Goal: Task Accomplishment & Management: Manage account settings

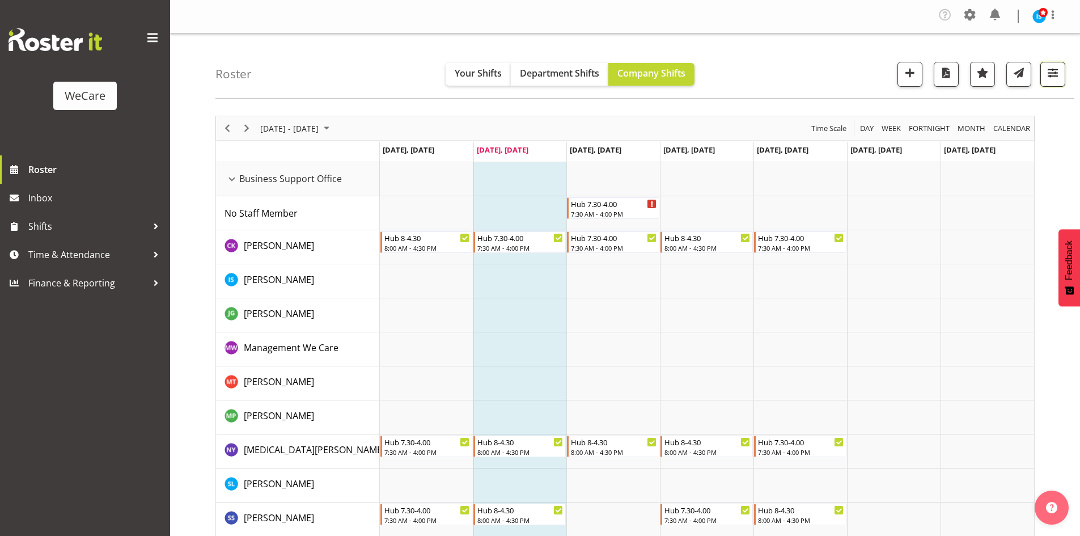
click at [1061, 69] on button "button" at bounding box center [1052, 74] width 25 height 25
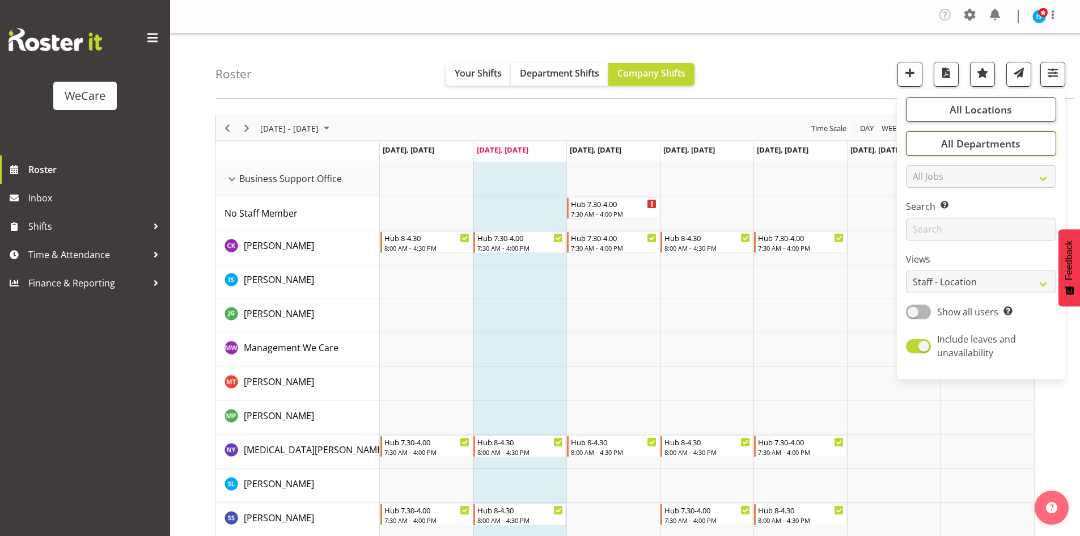
drag, startPoint x: 1007, startPoint y: 141, endPoint x: 1013, endPoint y: 171, distance: 31.2
click at [1009, 144] on span "All Departments" at bounding box center [980, 144] width 79 height 14
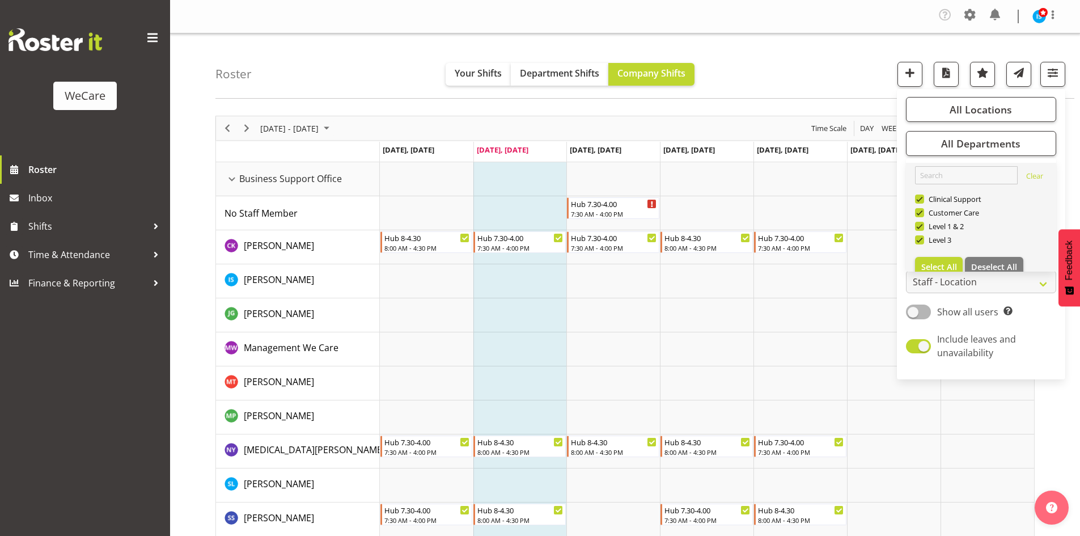
click at [1013, 256] on link "Clear Clinical Support Customer Care Level 1 & 2 Level 3 Select All Deselect All" at bounding box center [981, 222] width 150 height 118
click at [1004, 256] on link "Clear Clinical Support Customer Care Level 1 & 2 Level 3 Select All Deselect All" at bounding box center [981, 222] width 150 height 118
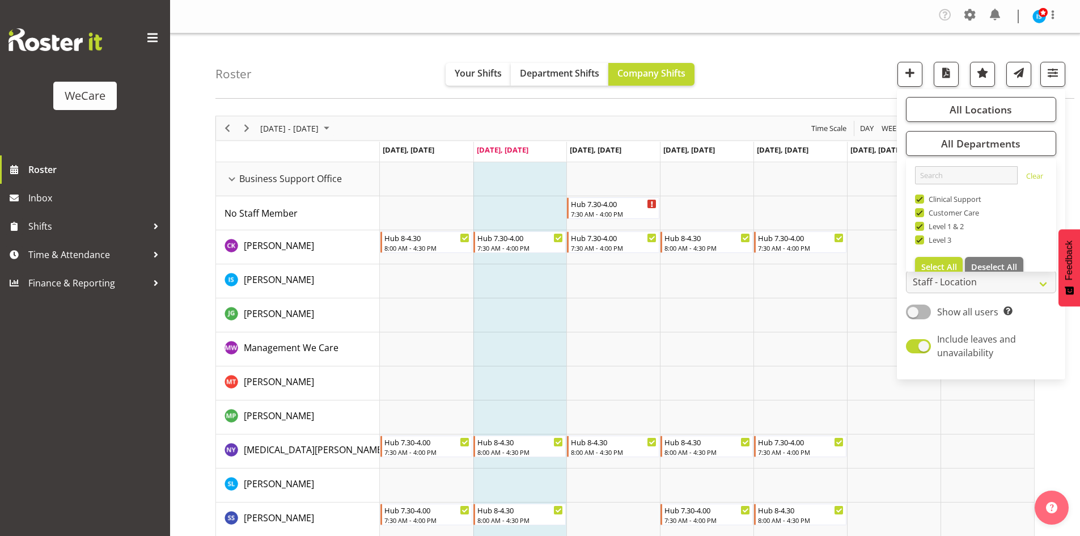
click at [0, 0] on div "Timeline Week of September 9, 2025" at bounding box center [0, 0] width 0 height 0
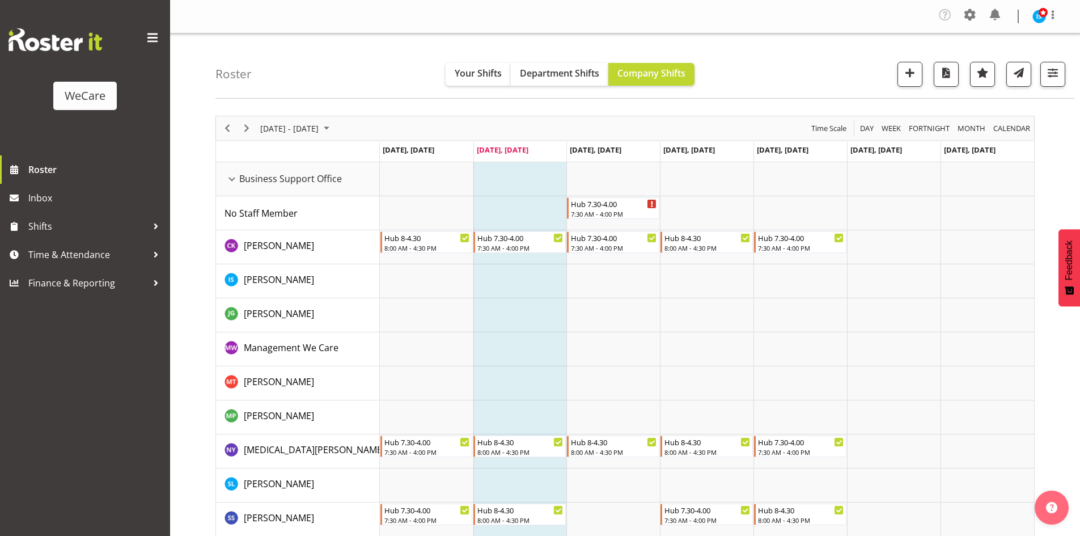
click at [1062, 59] on div "Roster Your Shifts Department Shifts Company Shifts All Locations Clear Busines…" at bounding box center [644, 65] width 859 height 65
click at [1068, 79] on div "Roster Your Shifts Department Shifts Company Shifts All Locations Clear Busines…" at bounding box center [644, 65] width 859 height 65
click at [1065, 75] on div "Roster Your Shifts Department Shifts Company Shifts All Locations Clear Busines…" at bounding box center [644, 65] width 859 height 65
click at [1063, 78] on button "button" at bounding box center [1052, 74] width 25 height 25
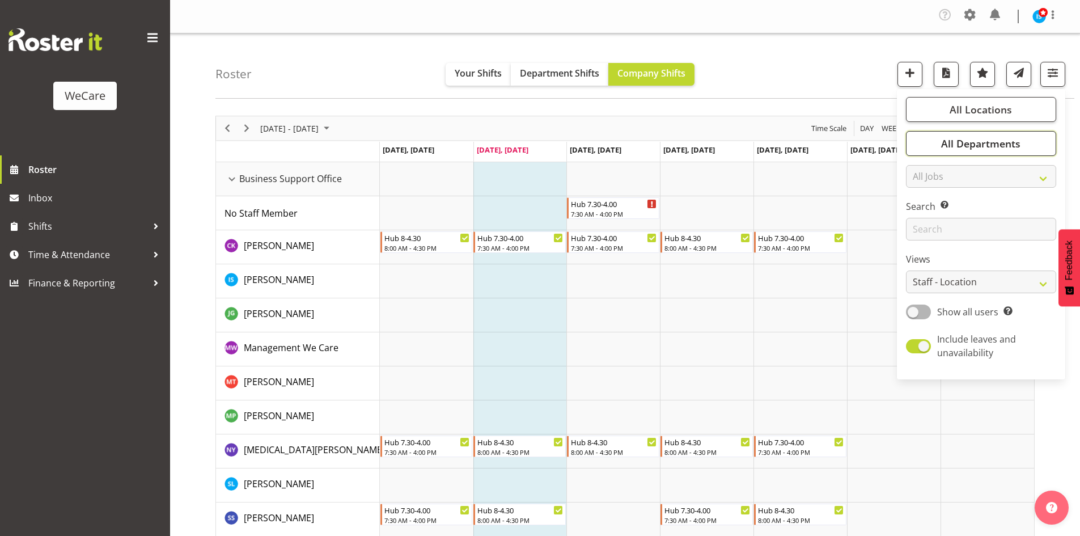
click at [958, 154] on button "All Departments" at bounding box center [981, 143] width 150 height 25
click at [984, 260] on button "Deselect All" at bounding box center [994, 267] width 58 height 20
checkbox input "false"
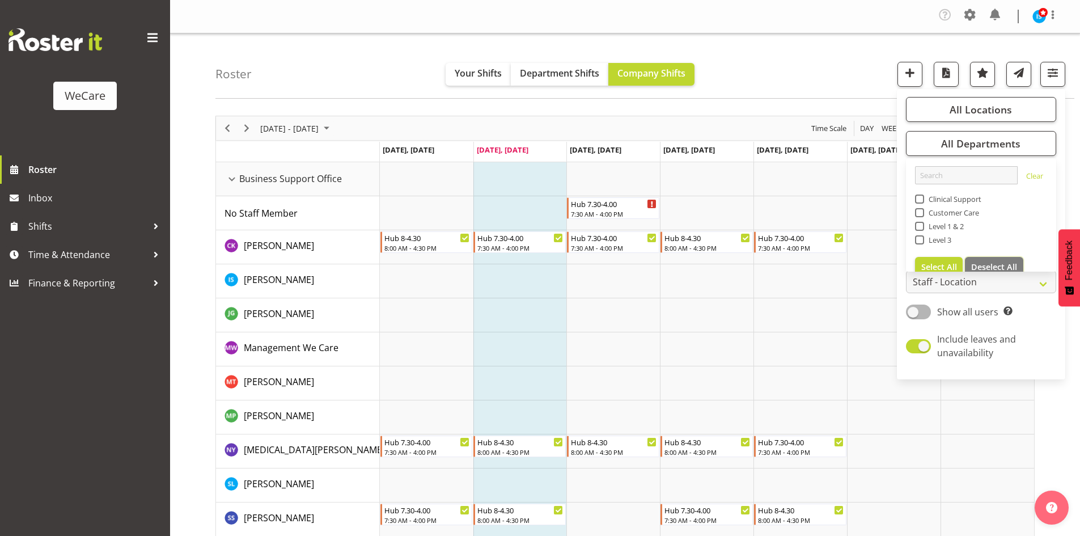
checkbox input "false"
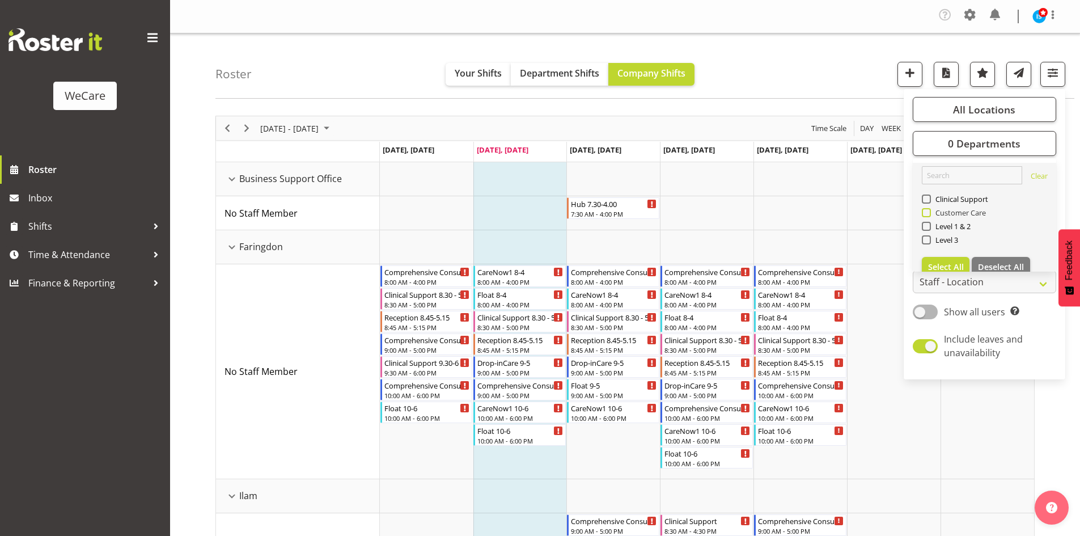
click at [939, 211] on span "Customer Care" at bounding box center [959, 212] width 56 height 9
click at [929, 211] on input "Customer Care" at bounding box center [925, 212] width 7 height 7
checkbox input "true"
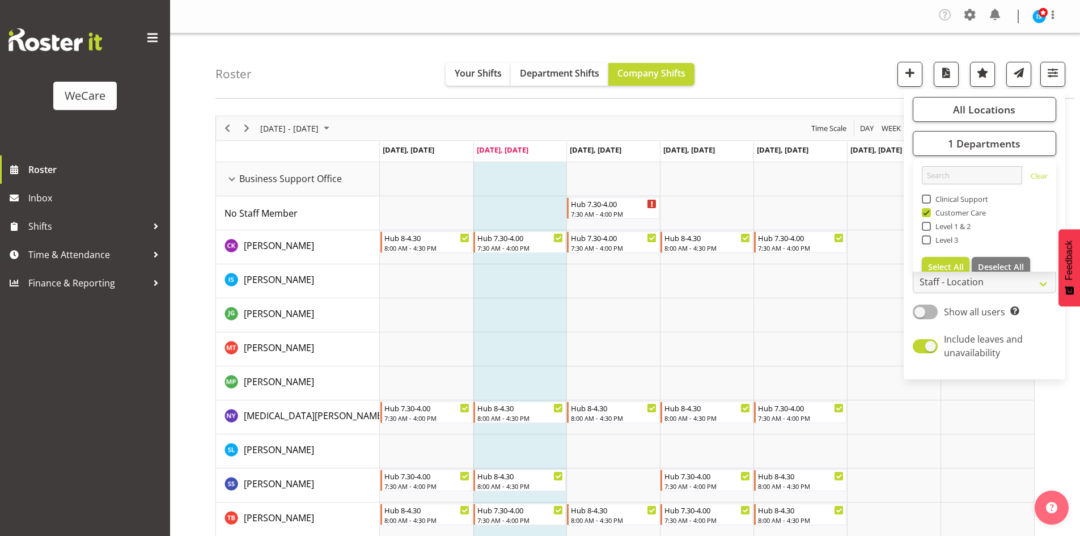
click at [939, 197] on span "Clinical Support" at bounding box center [960, 198] width 58 height 9
click at [929, 197] on input "Clinical Support" at bounding box center [925, 199] width 7 height 7
checkbox input "true"
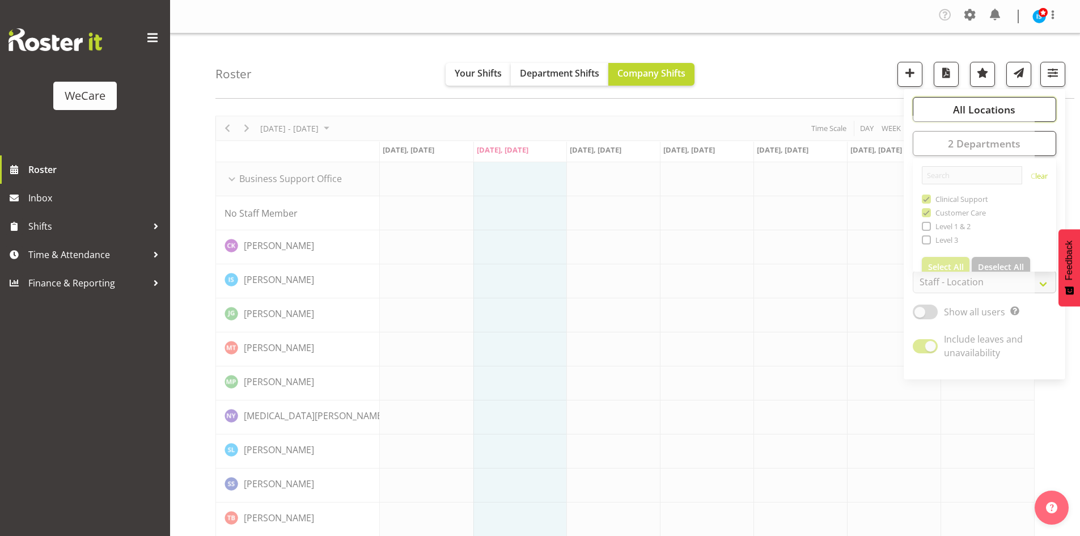
click at [1001, 109] on span "All Locations" at bounding box center [984, 110] width 62 height 14
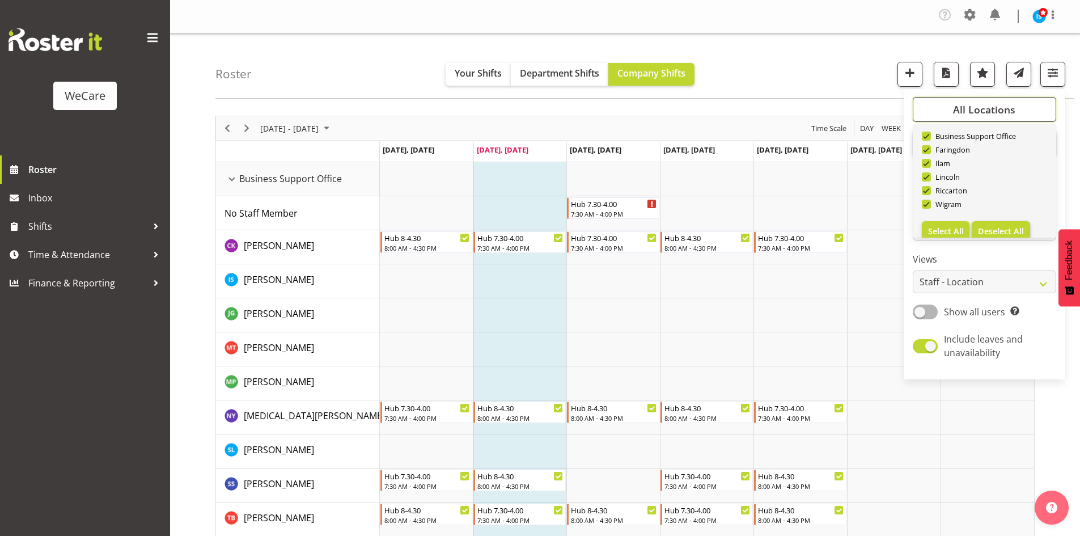
scroll to position [41, 0]
drag, startPoint x: 1011, startPoint y: 216, endPoint x: 951, endPoint y: 194, distance: 63.3
click at [1011, 215] on span "Deselect All" at bounding box center [1001, 219] width 46 height 11
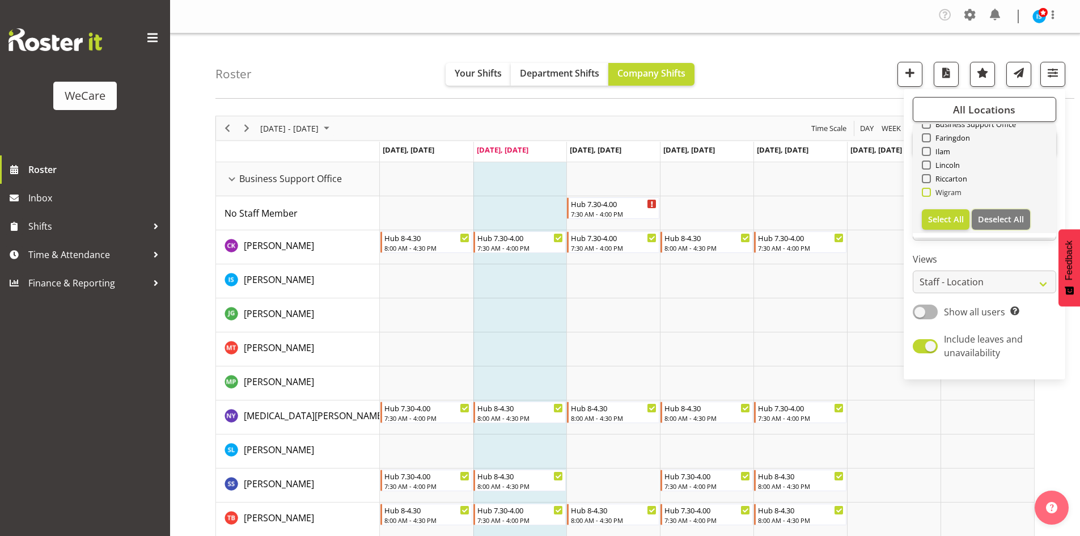
checkbox input "false"
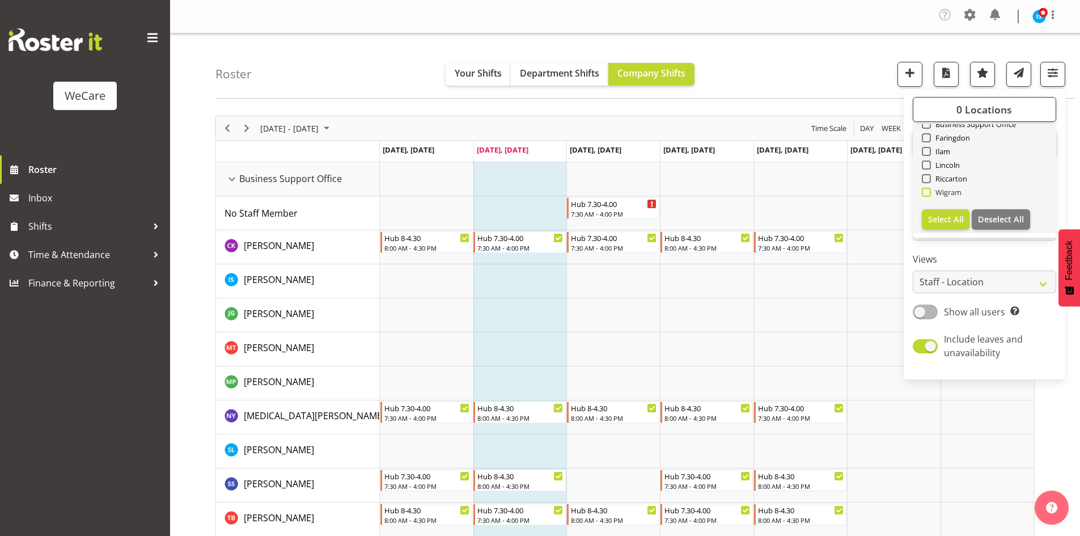
click at [949, 192] on span "Wigram" at bounding box center [946, 192] width 31 height 9
click at [929, 192] on input "Wigram" at bounding box center [925, 192] width 7 height 7
checkbox input "true"
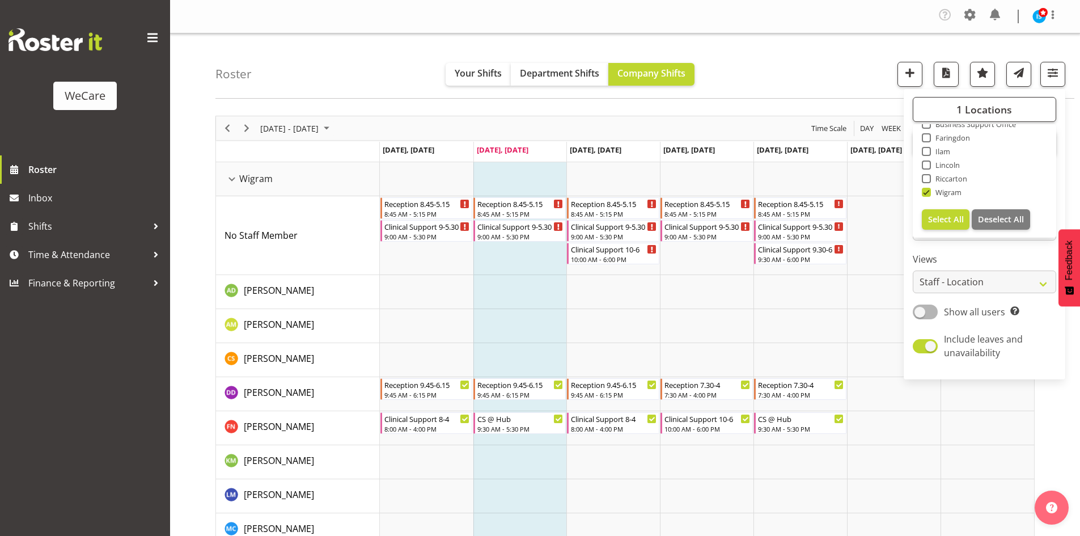
click at [755, 54] on div "Roster Your Shifts Department Shifts Company Shifts 1 Locations Clear Business …" at bounding box center [644, 65] width 859 height 65
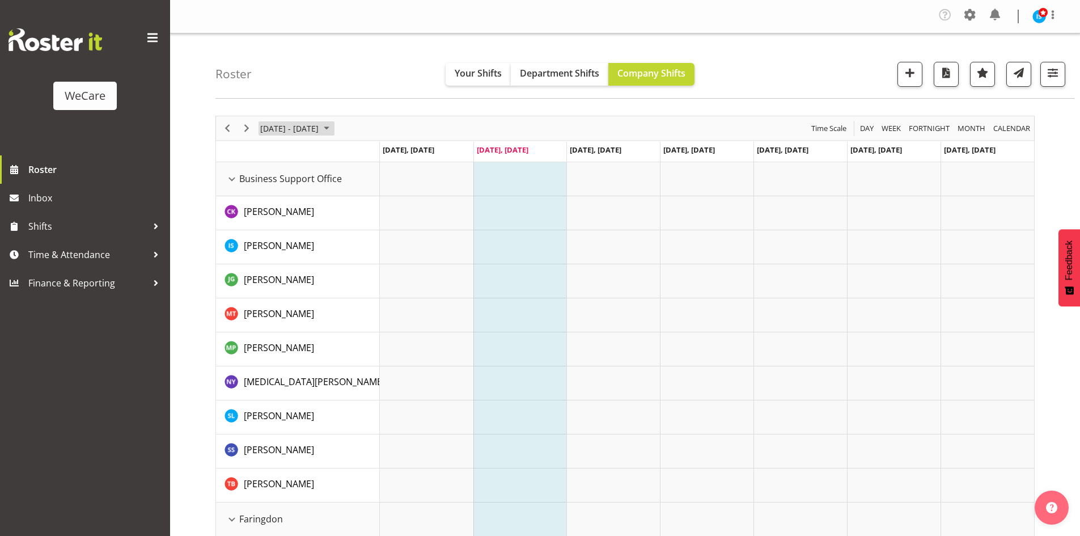
click at [320, 130] on span "[DATE] - [DATE]" at bounding box center [289, 128] width 61 height 14
click at [295, 235] on span "16" at bounding box center [290, 234] width 17 height 17
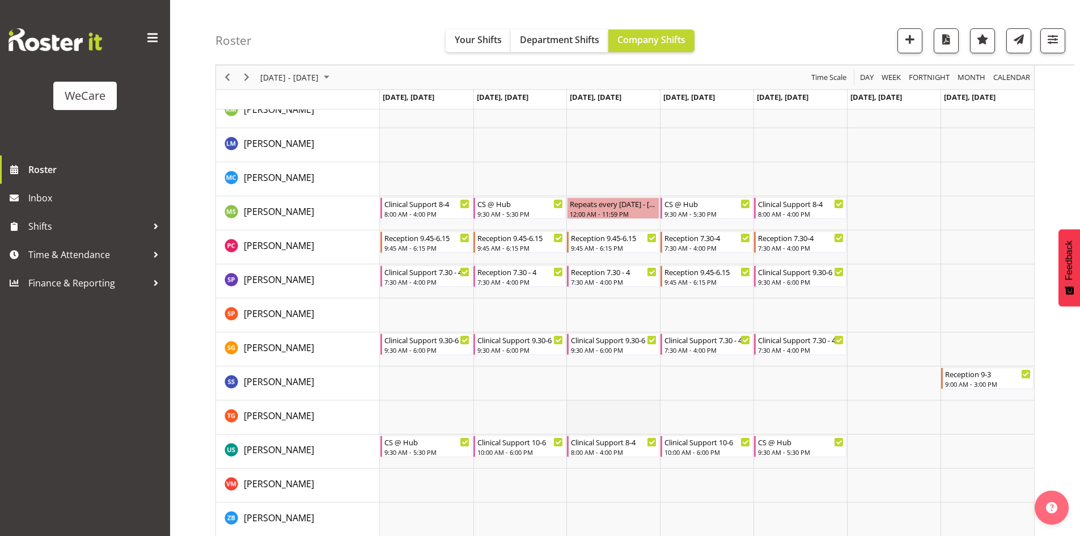
scroll to position [383, 0]
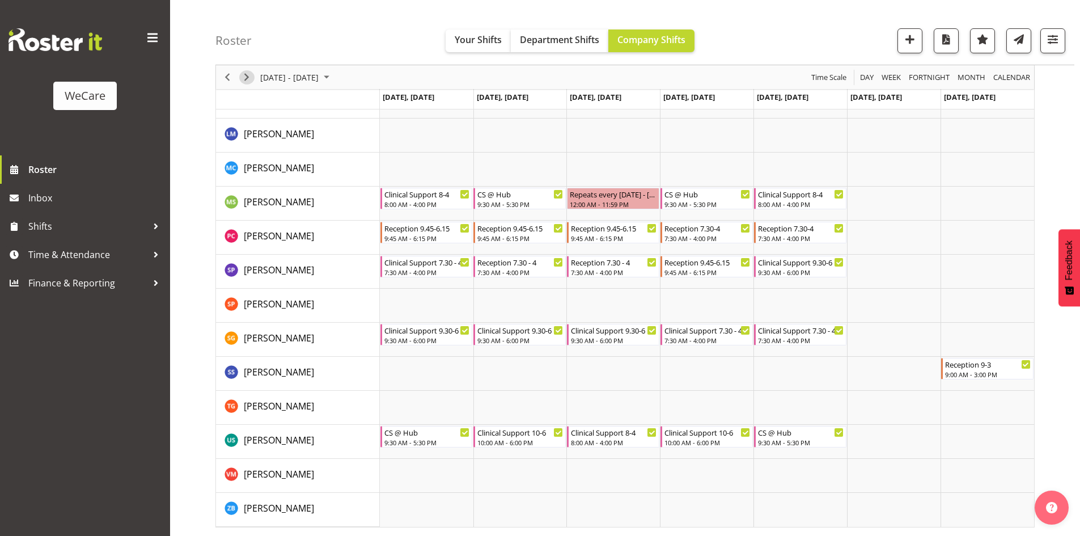
click at [239, 80] on div "Timeline Week of September 16, 2025" at bounding box center [246, 77] width 19 height 24
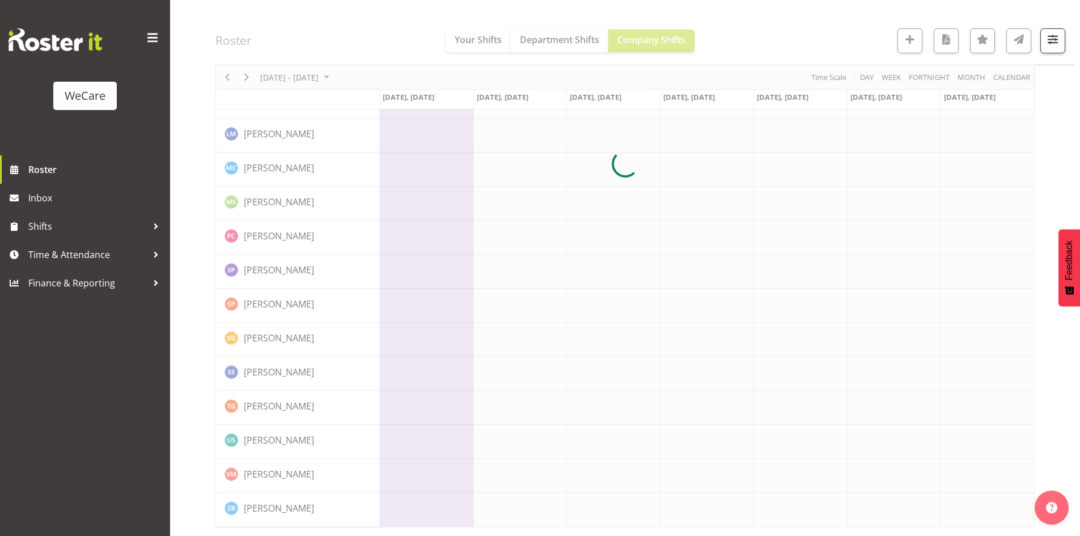
scroll to position [0, 0]
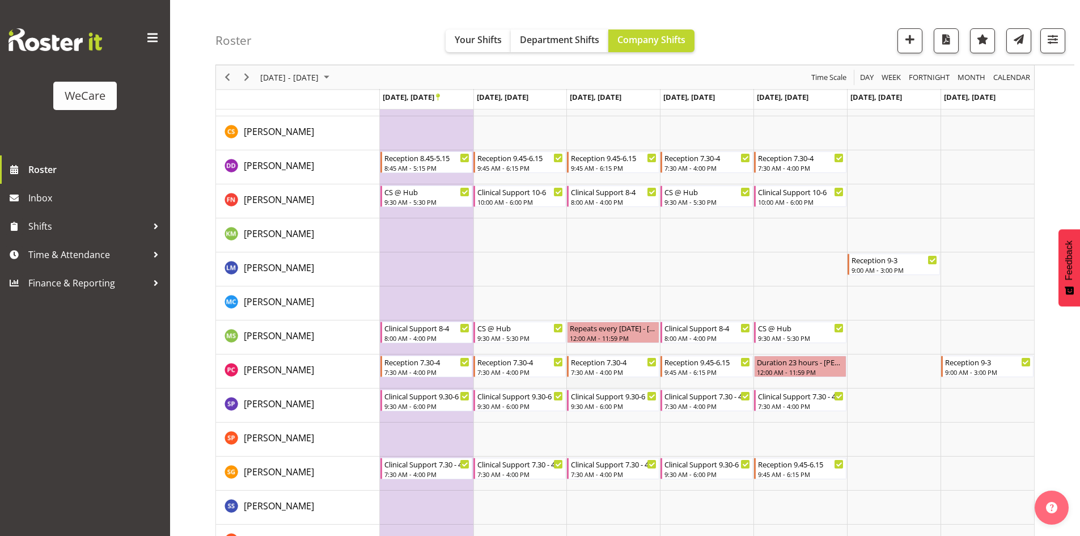
scroll to position [57, 0]
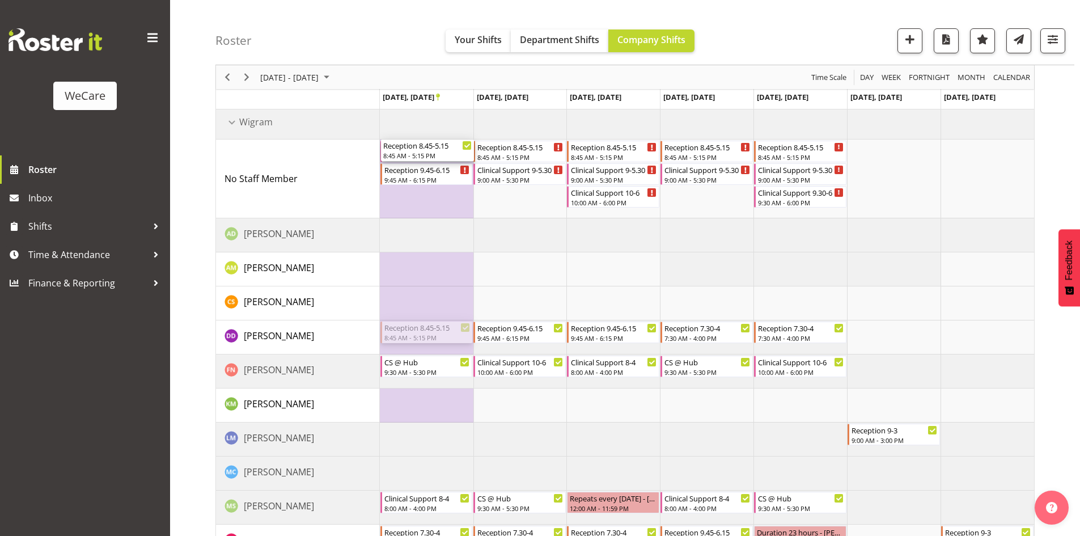
drag, startPoint x: 424, startPoint y: 334, endPoint x: 427, endPoint y: 211, distance: 123.0
click at [427, 211] on div "Clinical Support 9-5.30 9:00 AM - 5:30 PM Reception 9.45-6.15 9:45 AM - 6:15 PM…" at bounding box center [707, 467] width 654 height 725
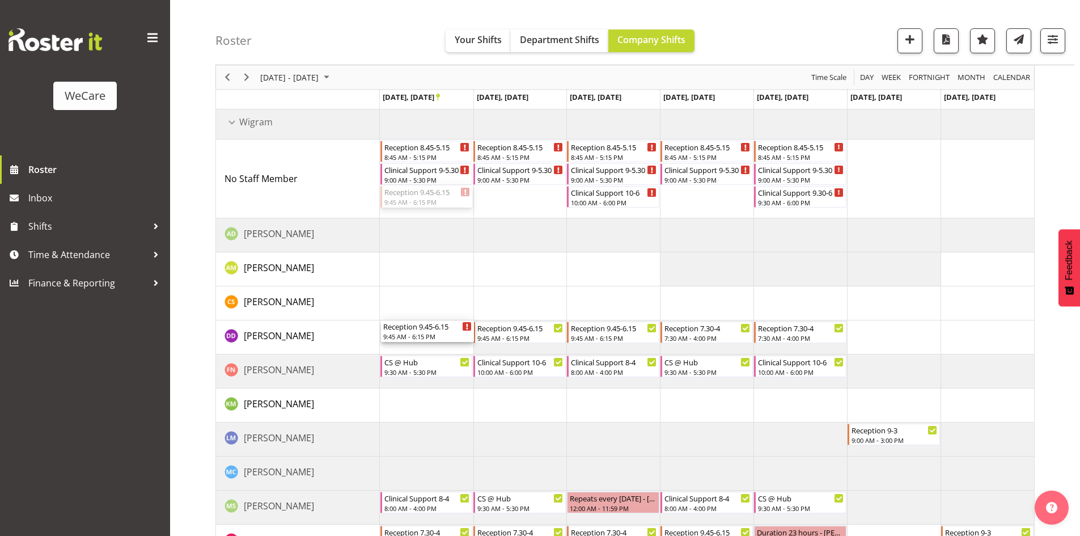
drag, startPoint x: 434, startPoint y: 189, endPoint x: 445, endPoint y: 327, distance: 138.7
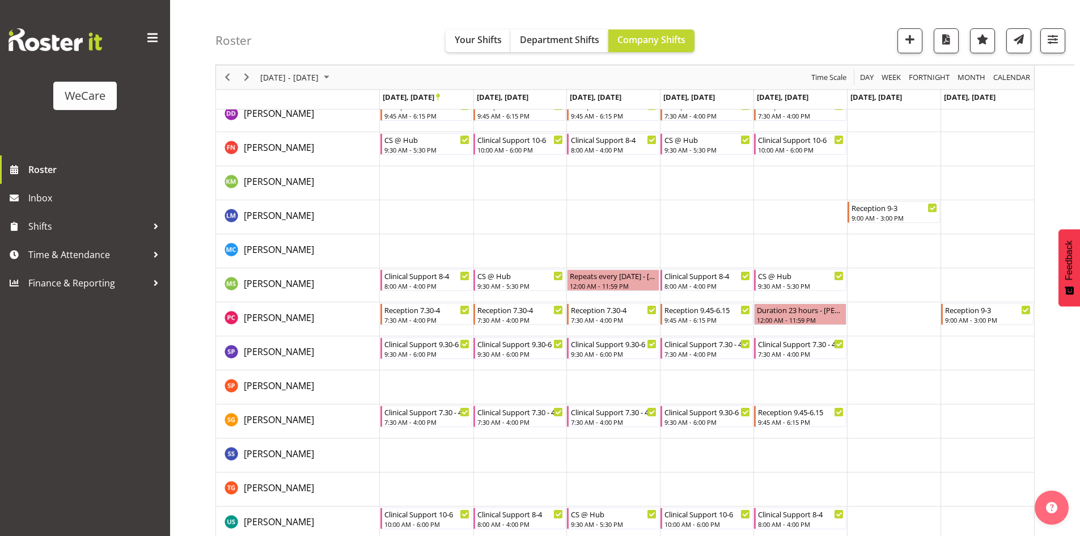
scroll to position [283, 0]
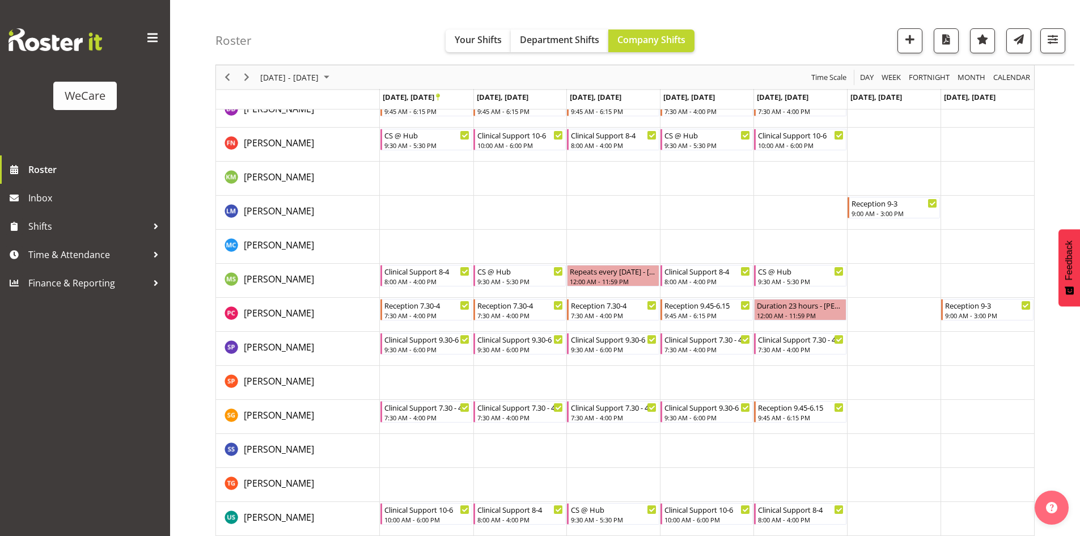
click at [255, 75] on div "Timeline Week of September 23, 2025" at bounding box center [246, 77] width 19 height 24
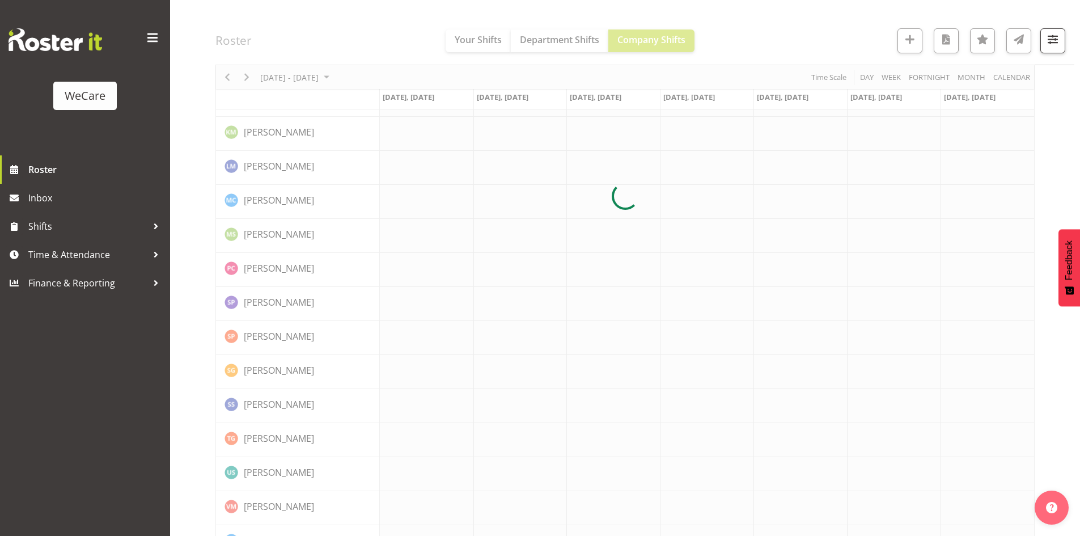
scroll to position [0, 0]
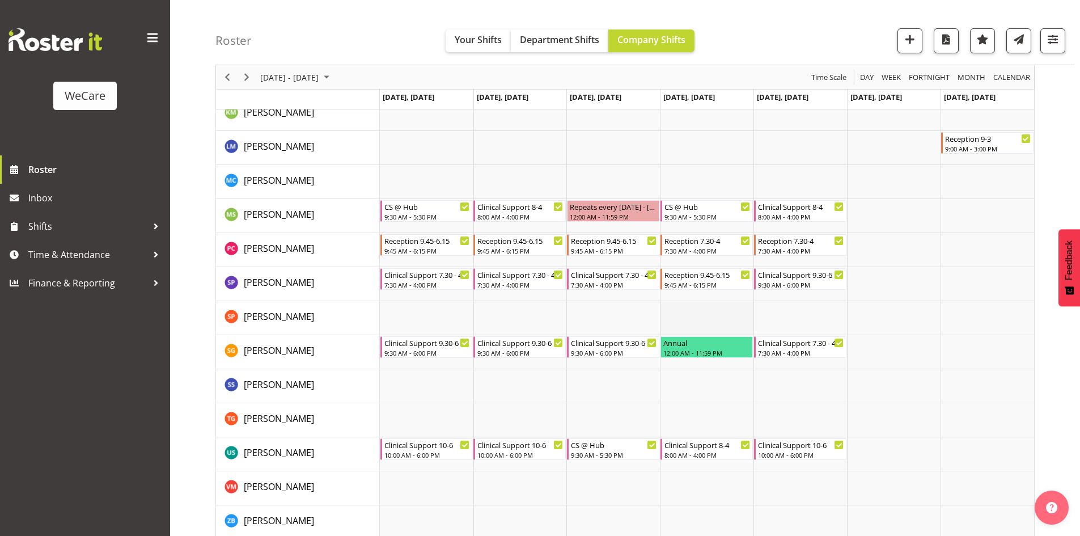
scroll to position [383, 0]
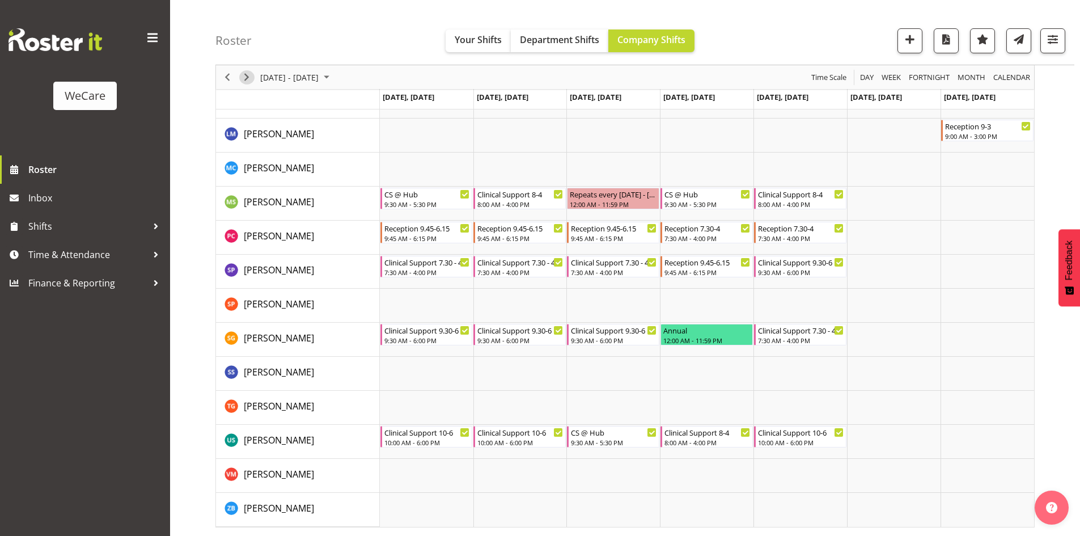
drag, startPoint x: 244, startPoint y: 83, endPoint x: 337, endPoint y: 89, distance: 93.7
click at [244, 83] on span "Next" at bounding box center [247, 77] width 14 height 14
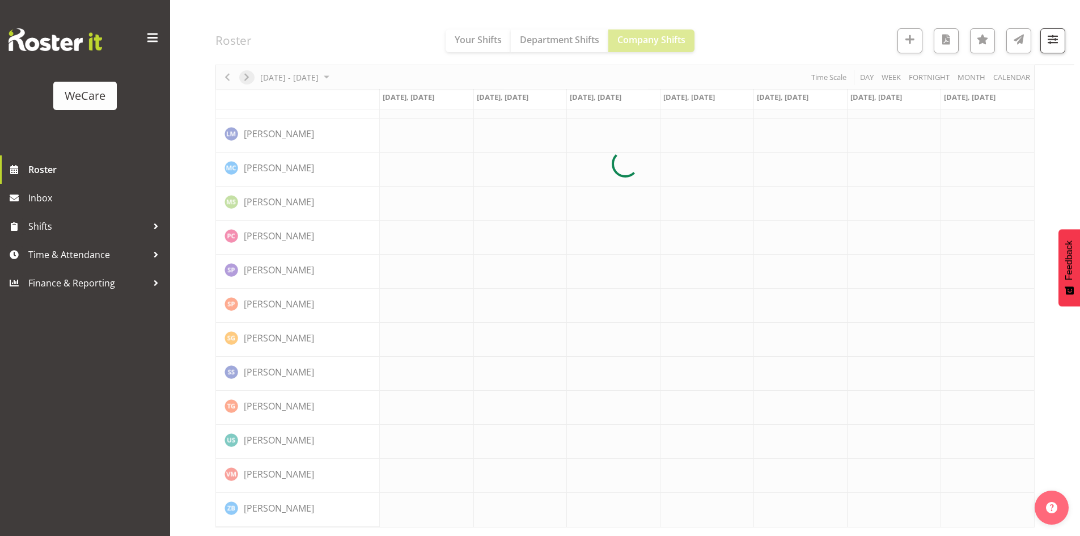
scroll to position [316, 0]
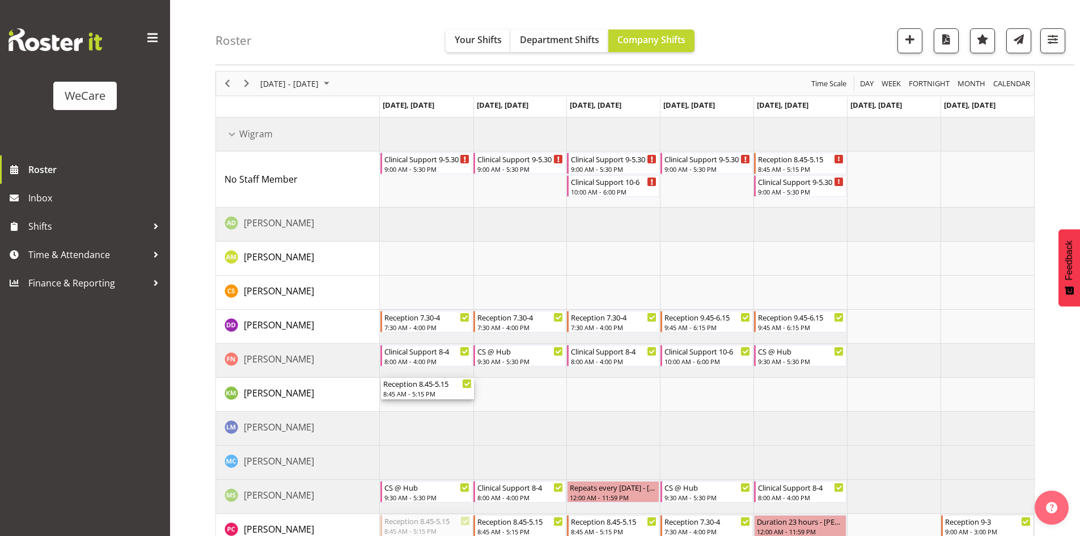
scroll to position [32, 0]
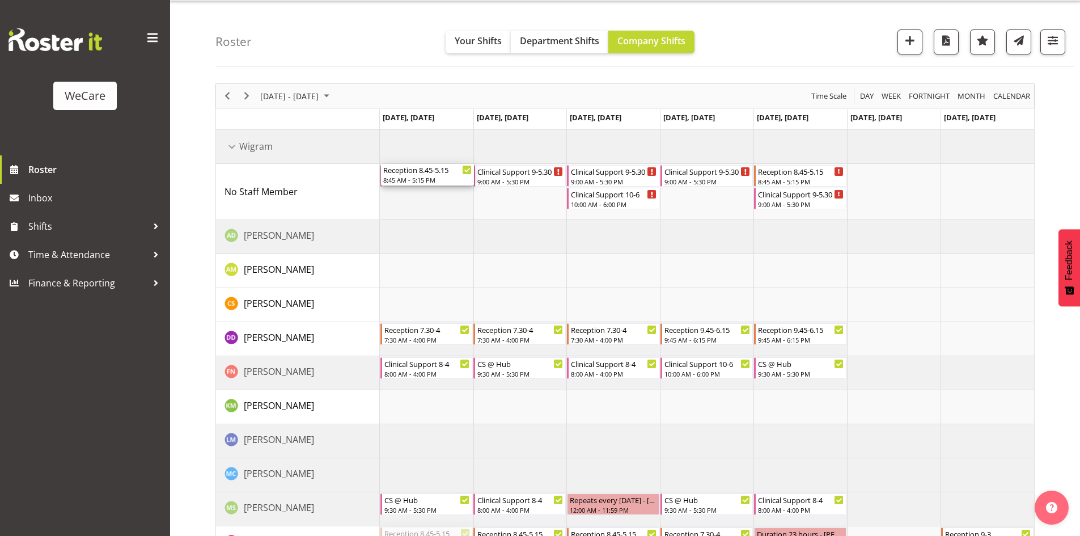
drag, startPoint x: 446, startPoint y: 251, endPoint x: 448, endPoint y: 197, distance: 53.3
click at [448, 197] on div "Clinical Support 9-5.30 9:00 AM - 5:30 PM Clinical Support 9-5.30 9:00 AM - 5:3…" at bounding box center [707, 481] width 654 height 702
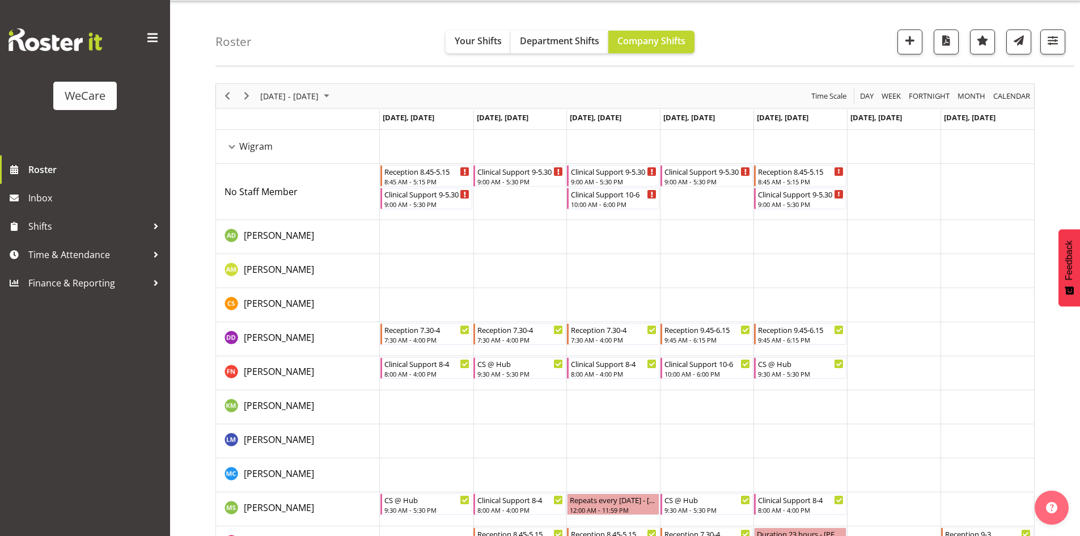
scroll to position [338, 0]
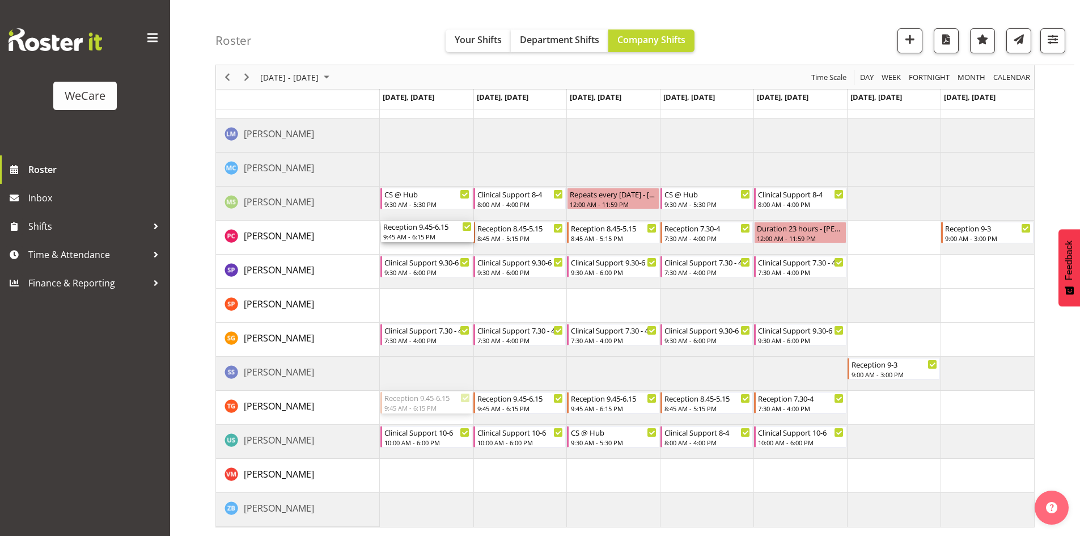
drag, startPoint x: 435, startPoint y: 398, endPoint x: 429, endPoint y: 227, distance: 170.7
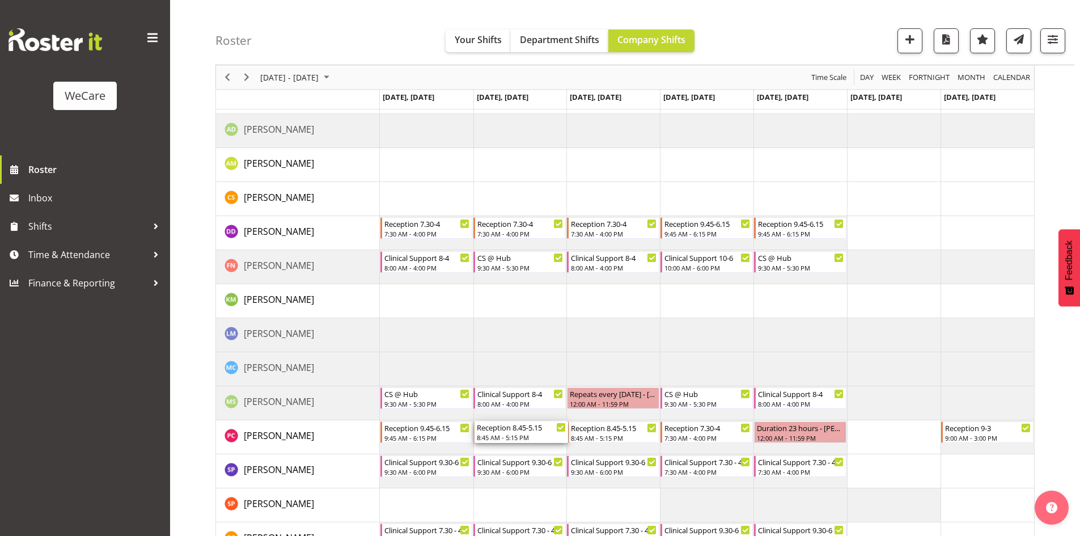
scroll to position [111, 0]
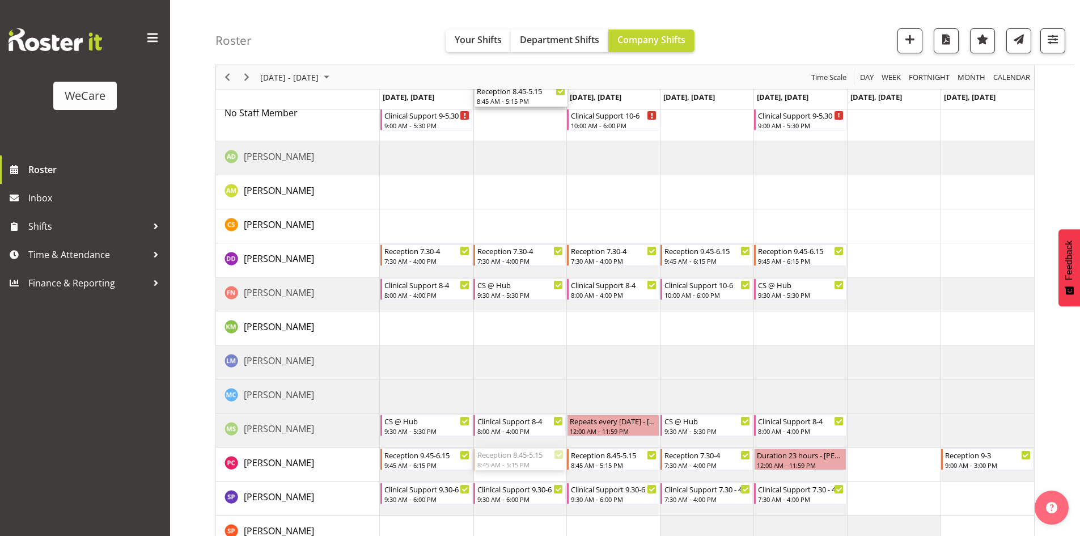
drag, startPoint x: 502, startPoint y: 233, endPoint x: 532, endPoint y: 135, distance: 102.5
click at [532, 135] on div "Reception 8.45-5.15 8:45 AM - 5:15 PM Clinical Support 9-5.30 9:00 AM - 5:30 PM…" at bounding box center [707, 402] width 654 height 702
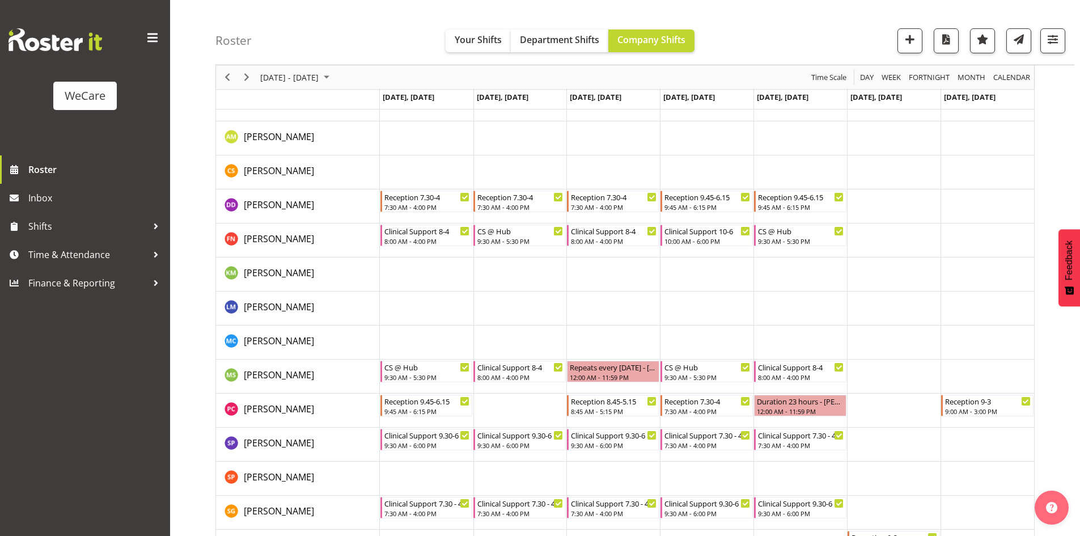
scroll to position [224, 0]
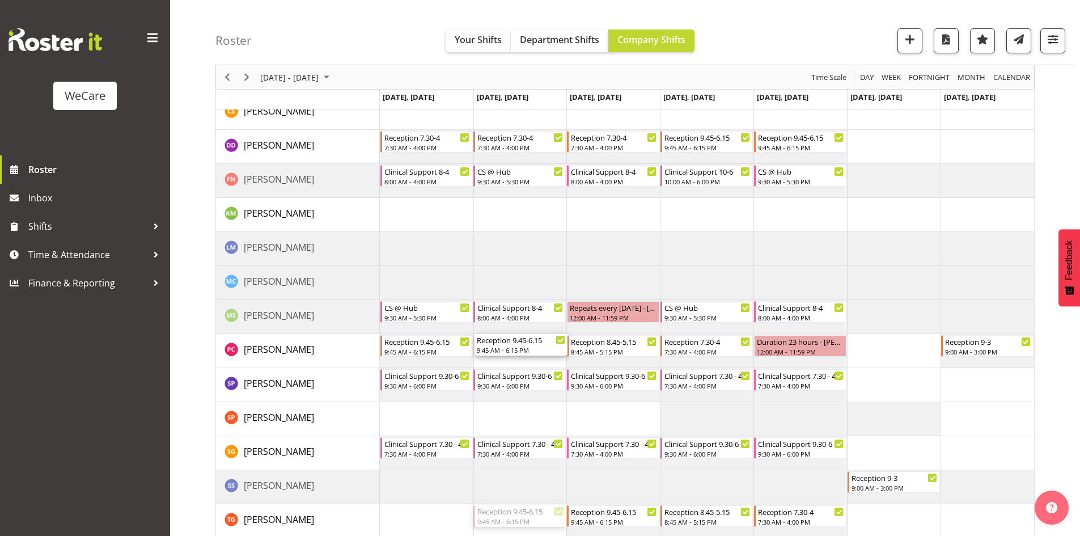
drag, startPoint x: 507, startPoint y: 396, endPoint x: 510, endPoint y: 343, distance: 52.8
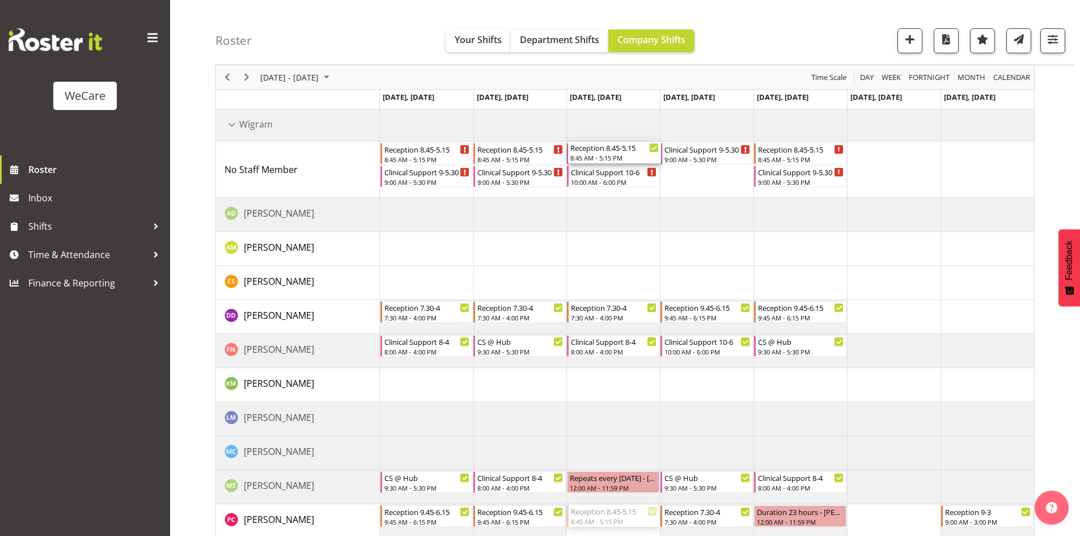
drag, startPoint x: 616, startPoint y: 348, endPoint x: 623, endPoint y: 185, distance: 162.8
click at [623, 185] on div "Reception 8.45-5.15 8:45 AM - 5:15 PM Clinical Support 9-5.30 9:00 AM - 5:30 PM…" at bounding box center [707, 459] width 654 height 702
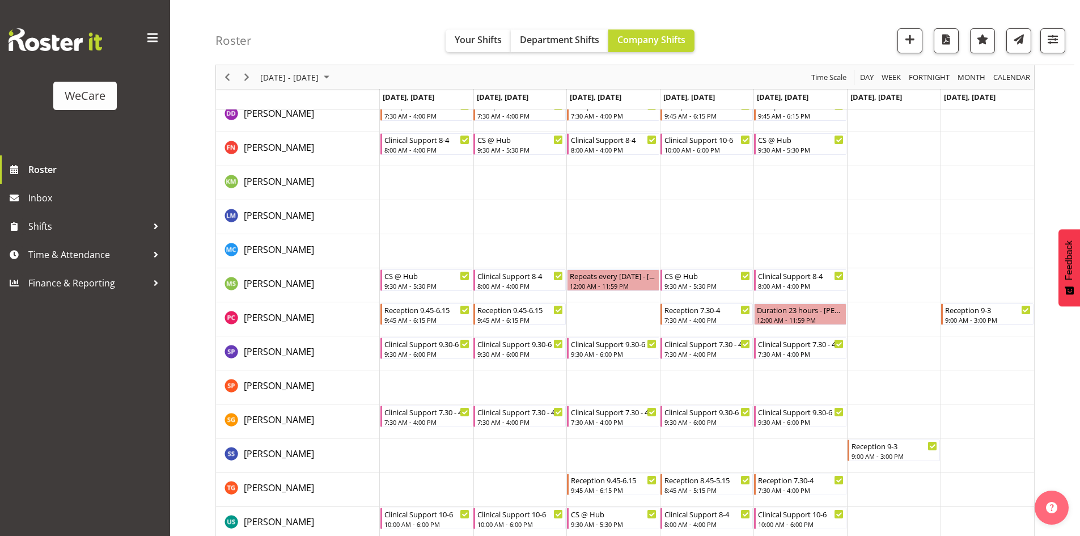
scroll to position [283, 0]
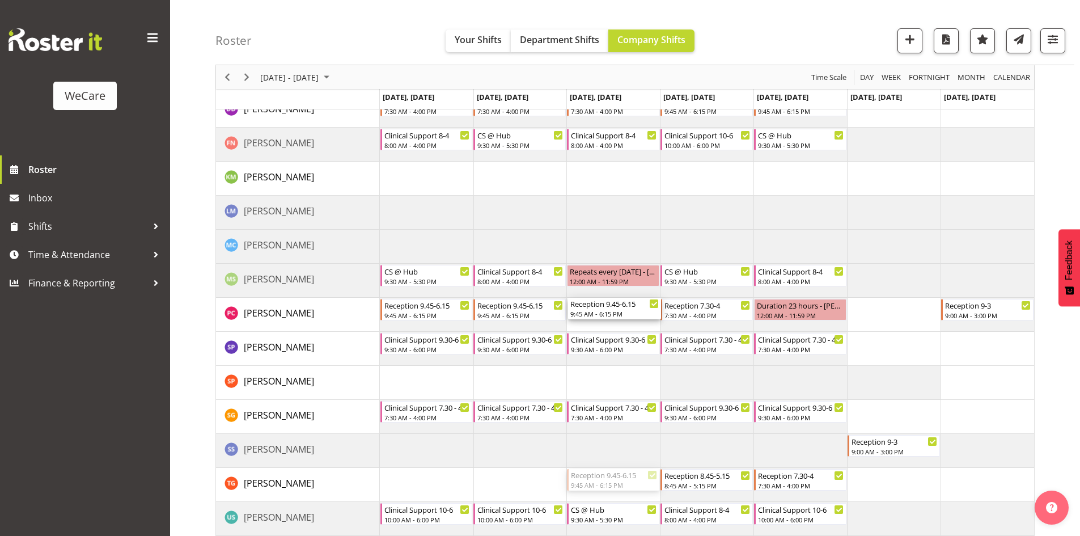
drag, startPoint x: 612, startPoint y: 483, endPoint x: 614, endPoint y: 314, distance: 168.9
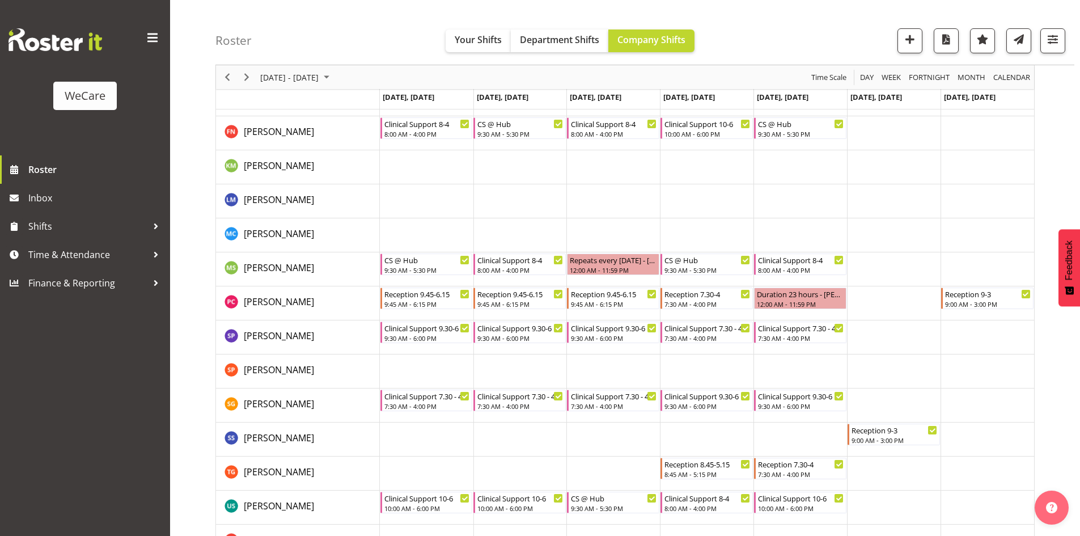
scroll to position [360, 0]
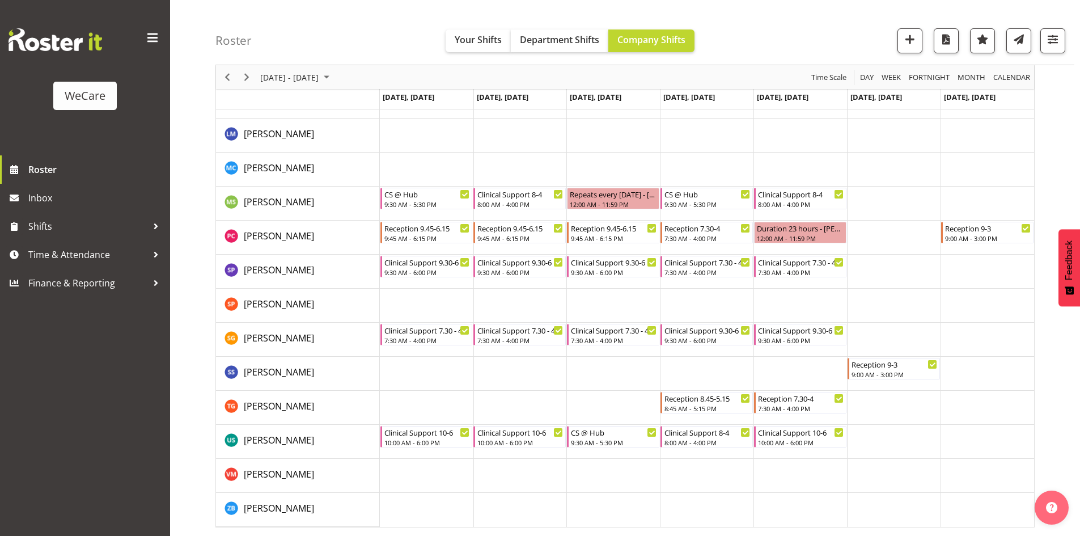
drag, startPoint x: 654, startPoint y: 472, endPoint x: 690, endPoint y: 407, distance: 73.8
click at [663, 465] on tbody "Timeline Week of October 7, 2025" at bounding box center [707, 164] width 654 height 725
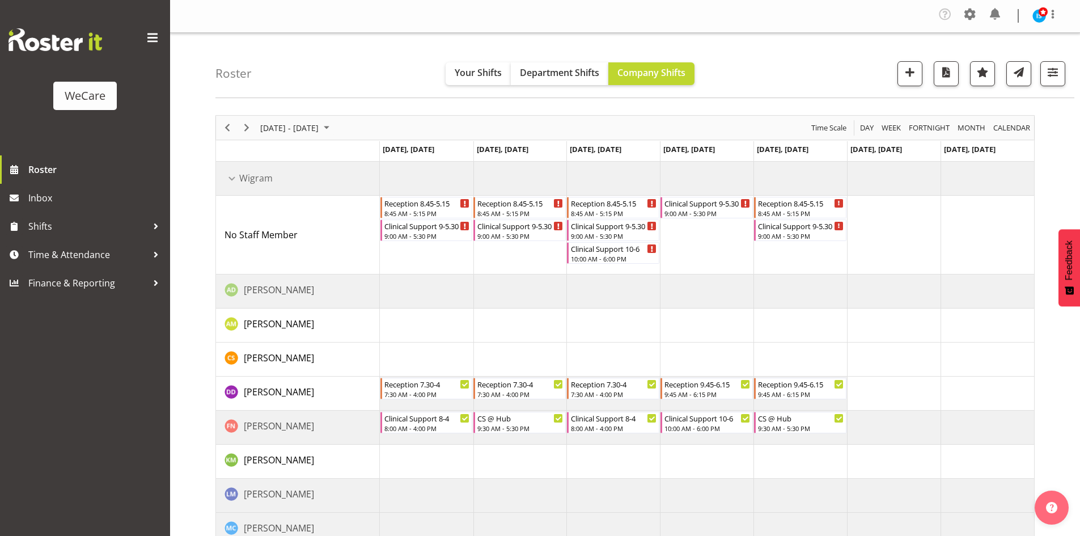
scroll to position [0, 0]
drag, startPoint x: 713, startPoint y: 402, endPoint x: 686, endPoint y: 228, distance: 176.0
click at [690, 236] on td "Timeline Week of October 7, 2025" at bounding box center [707, 235] width 94 height 79
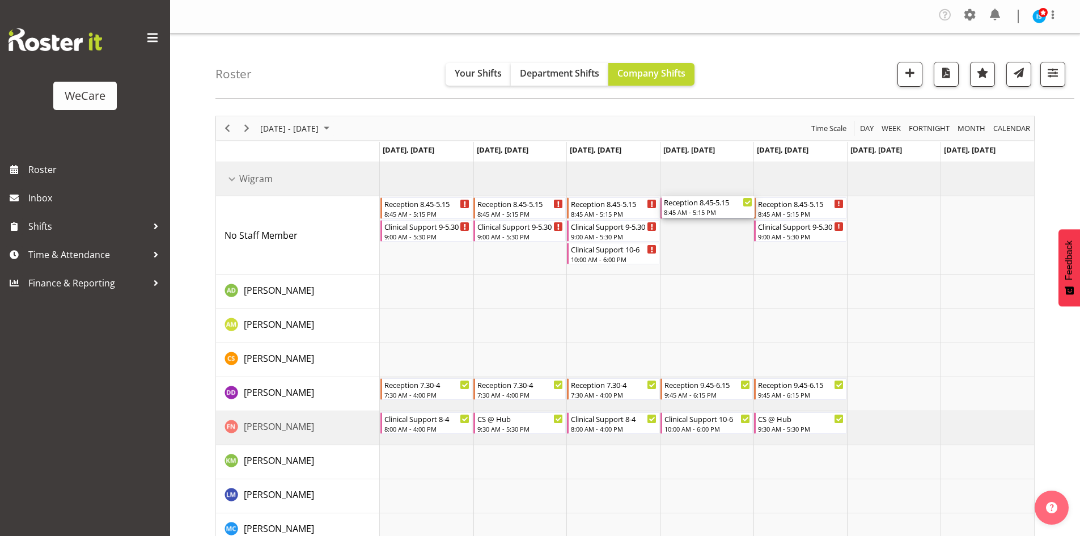
drag, startPoint x: 716, startPoint y: 395, endPoint x: 716, endPoint y: 243, distance: 152.5
click at [721, 244] on div "Reception 8.45-5.15 8:45 AM - 5:15 PM Clinical Support 9-5.30 9:00 AM - 5:30 PM…" at bounding box center [707, 524] width 654 height 725
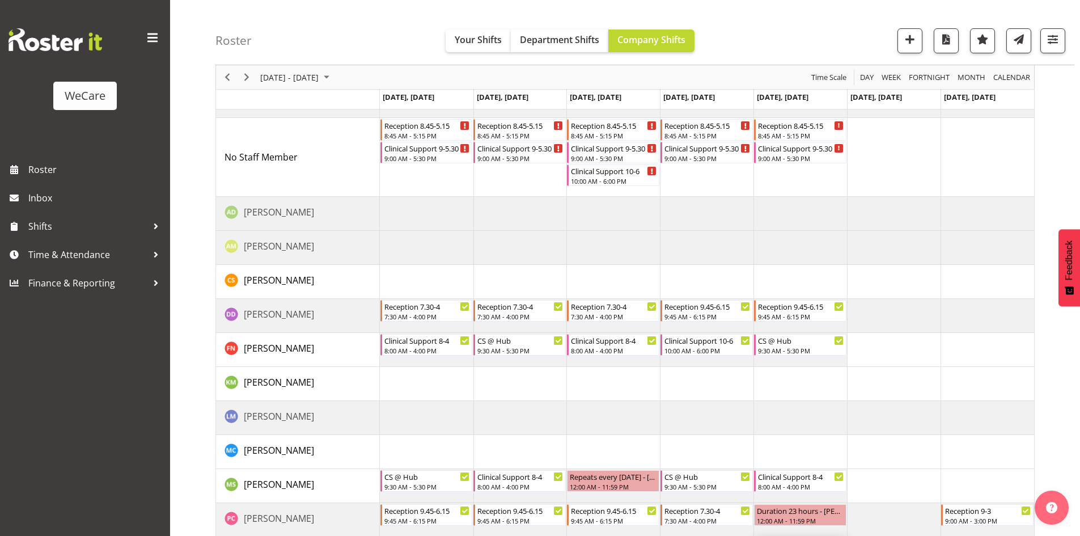
scroll to position [77, 0]
drag, startPoint x: 817, startPoint y: 270, endPoint x: 822, endPoint y: 185, distance: 85.7
click at [822, 185] on div "Reception 8.45-5.15 8:45 AM - 5:15 PM Clinical Support 9-5.30 9:00 AM - 5:30 PM…" at bounding box center [707, 447] width 654 height 725
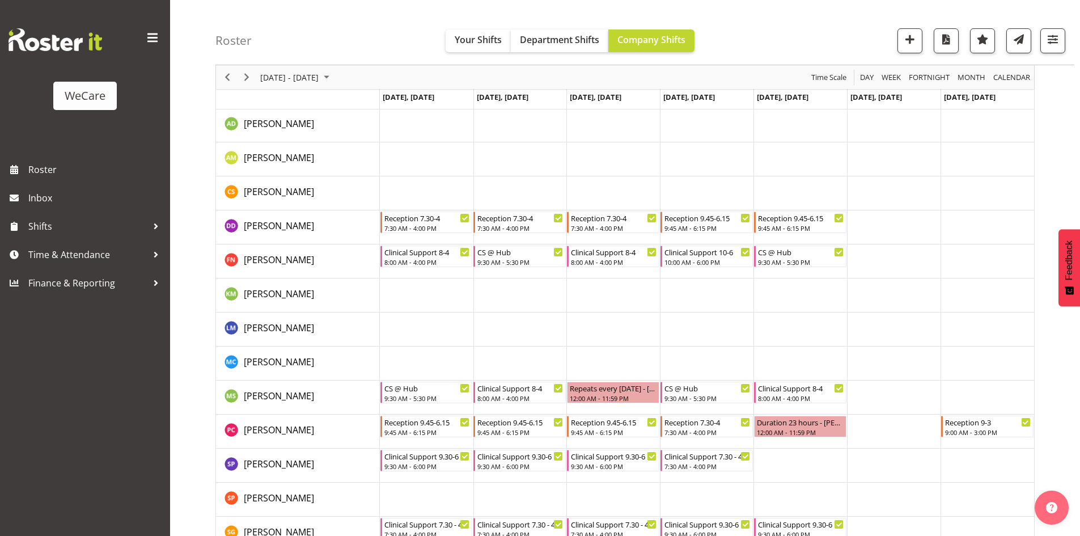
scroll to position [360, 0]
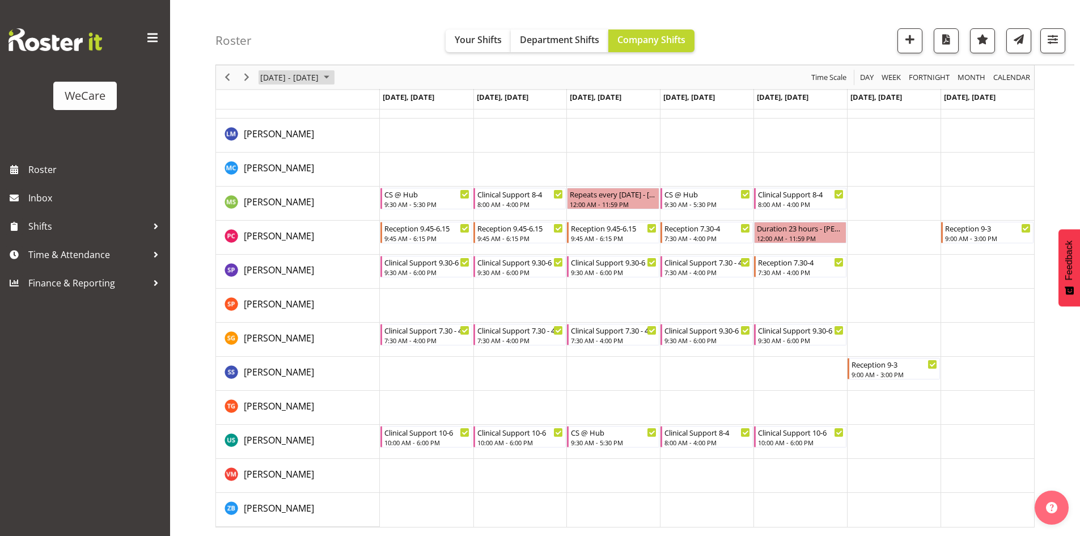
click at [281, 79] on span "[DATE] - [DATE]" at bounding box center [289, 77] width 61 height 14
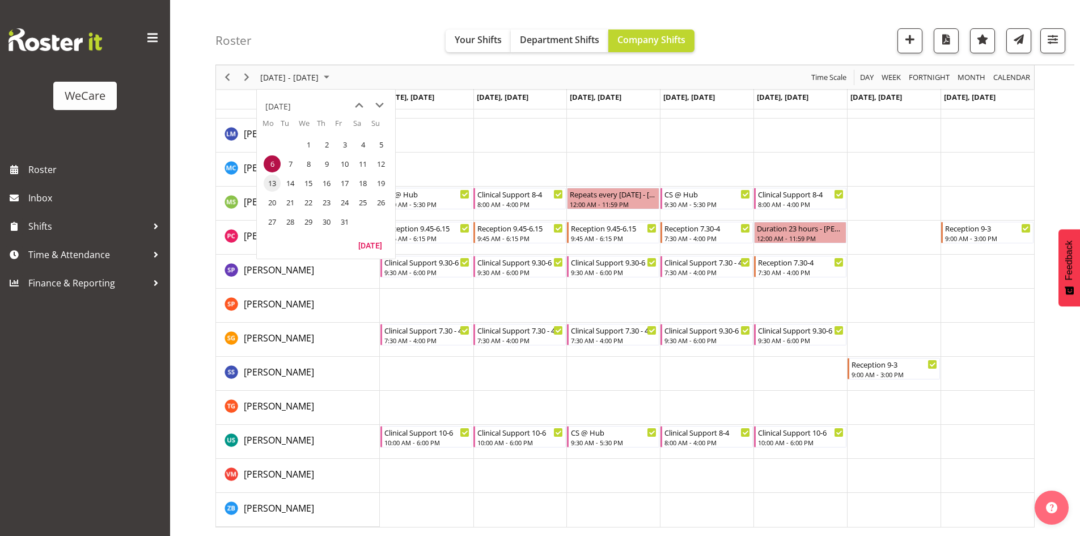
click at [278, 185] on span "13" at bounding box center [272, 183] width 17 height 17
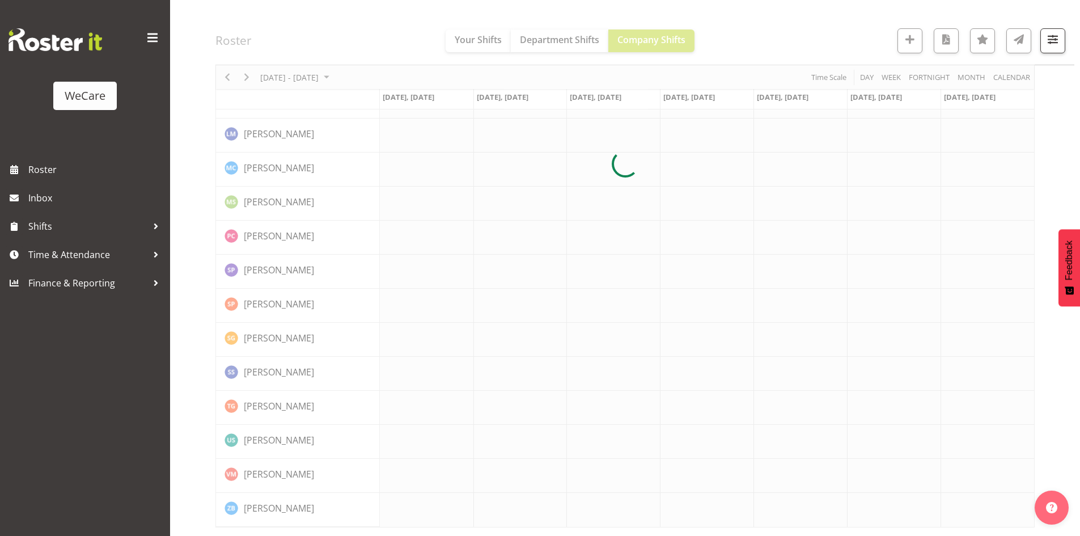
scroll to position [316, 0]
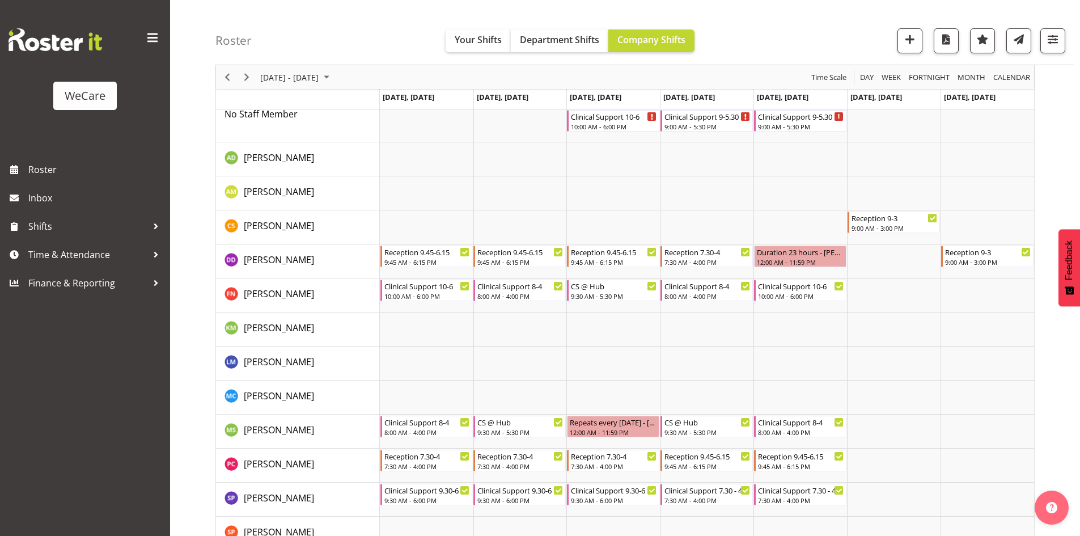
scroll to position [54, 0]
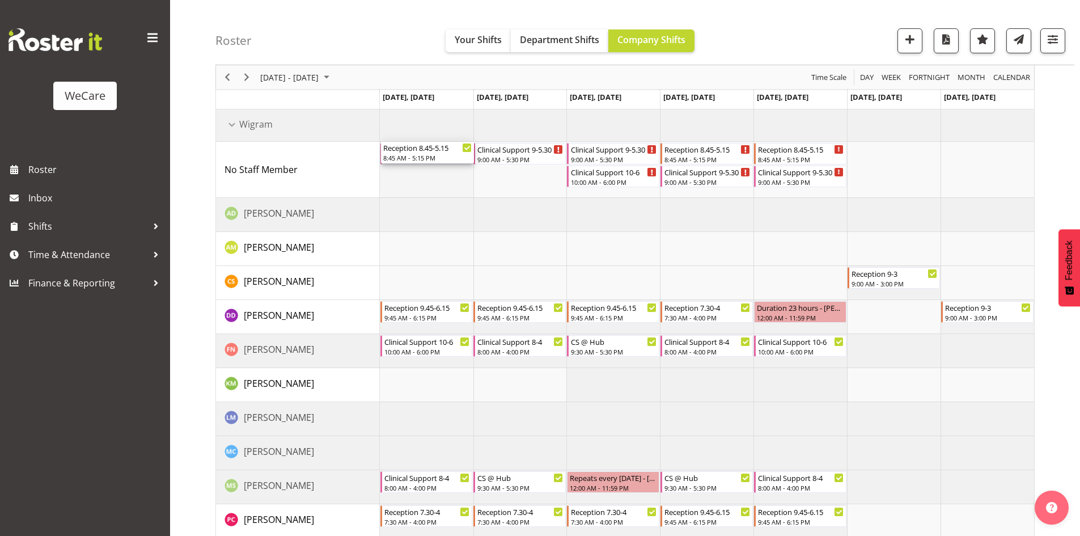
drag, startPoint x: 426, startPoint y: 465, endPoint x: 446, endPoint y: 173, distance: 292.0
click at [446, 173] on div "Clinical Support 9-5.30 9:00 AM - 5:30 PM Clinical Support 9-5.30 9:00 AM - 5:3…" at bounding box center [707, 459] width 654 height 702
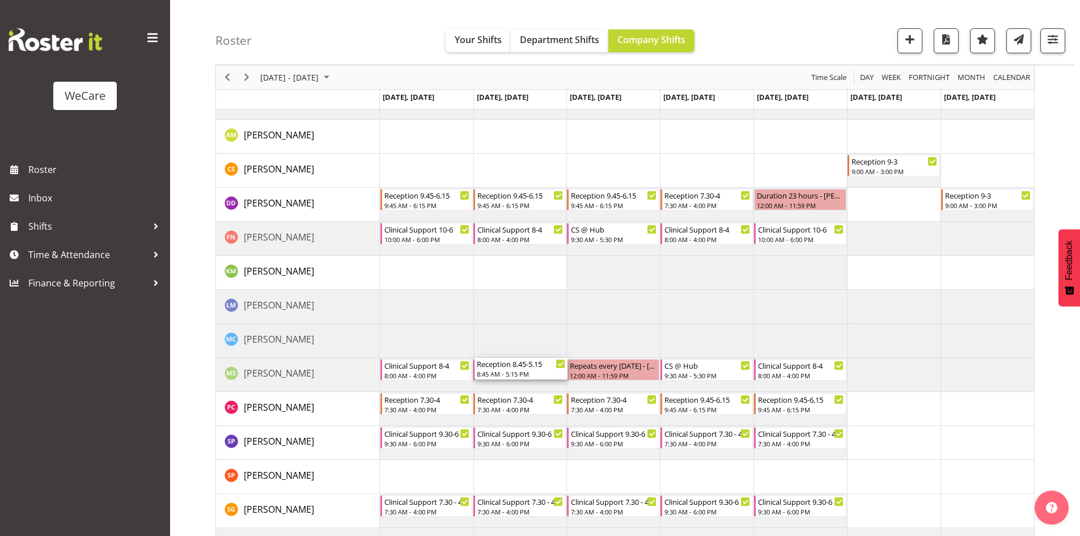
scroll to position [111, 0]
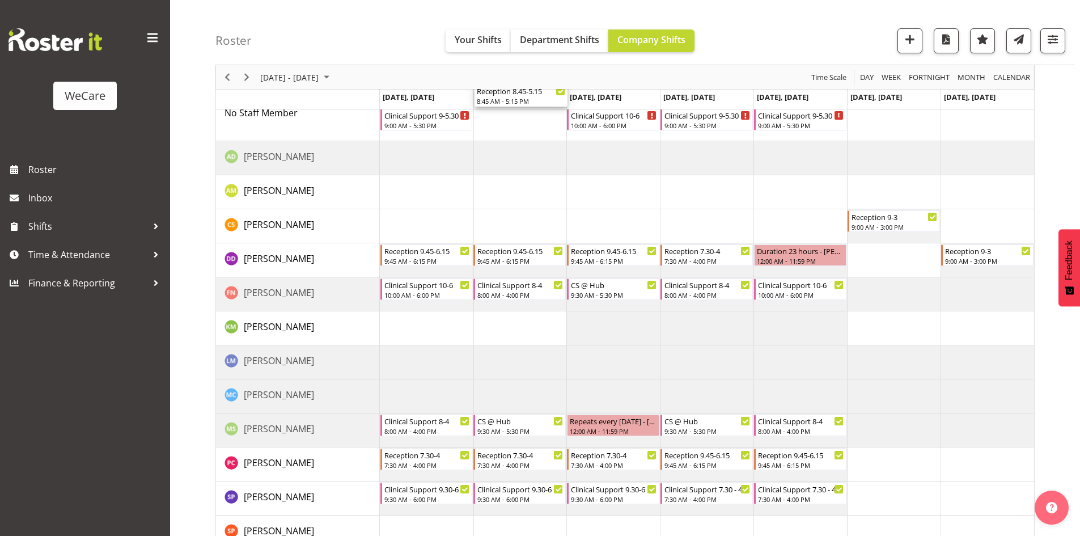
drag, startPoint x: 534, startPoint y: 523, endPoint x: 511, endPoint y: 133, distance: 390.6
click at [511, 133] on div "Reception 8.45-5.15 8:45 AM - 5:15 PM Clinical Support 9-5.30 9:00 AM - 5:30 PM…" at bounding box center [707, 402] width 654 height 702
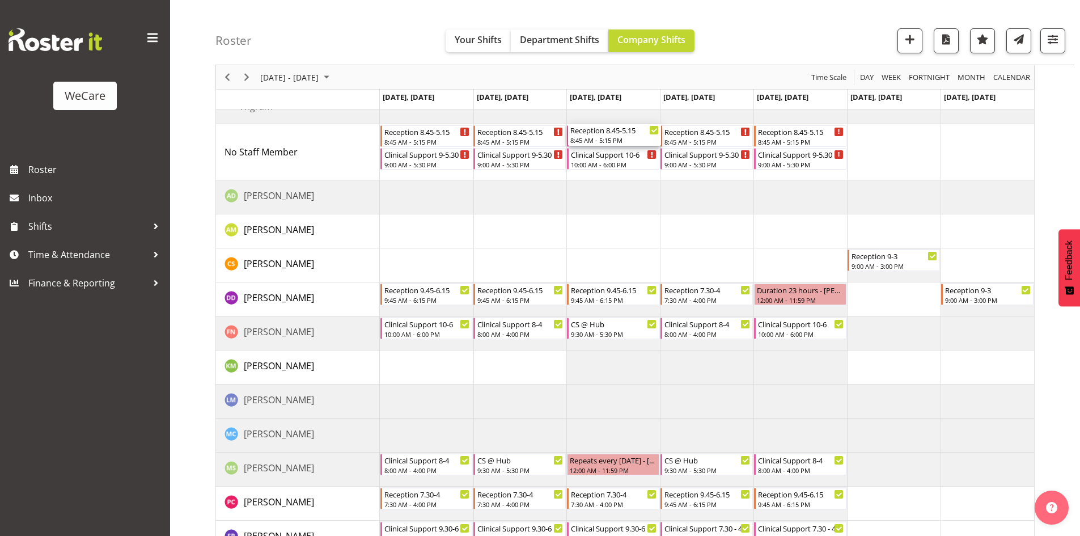
scroll to position [54, 0]
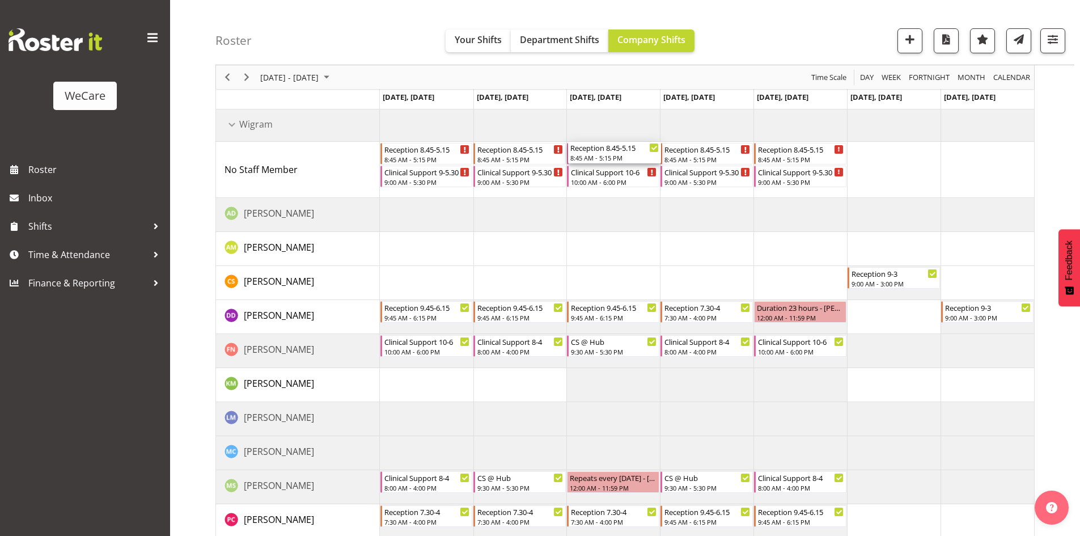
drag, startPoint x: 635, startPoint y: 509, endPoint x: 600, endPoint y: 163, distance: 348.1
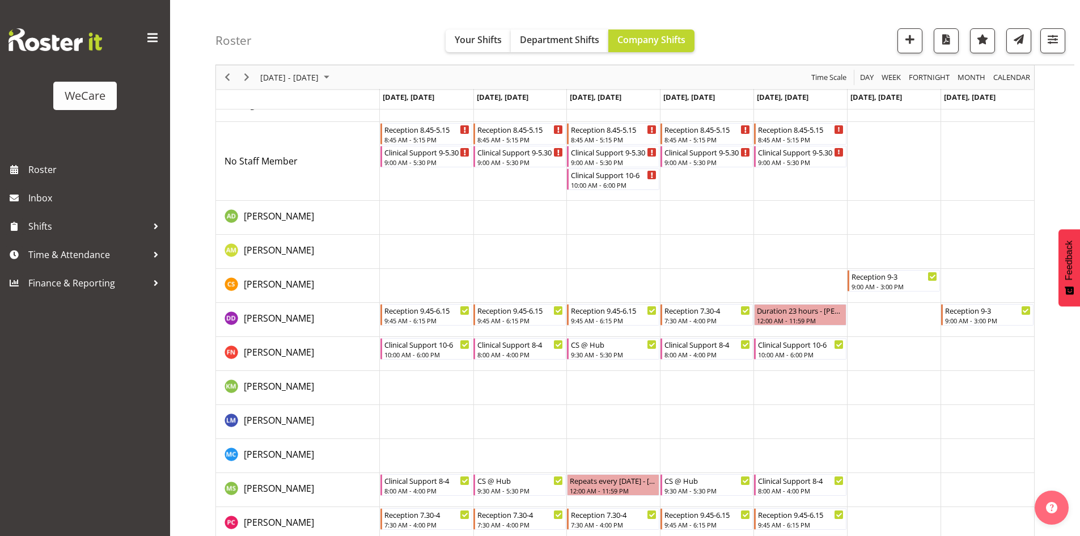
scroll to position [0, 0]
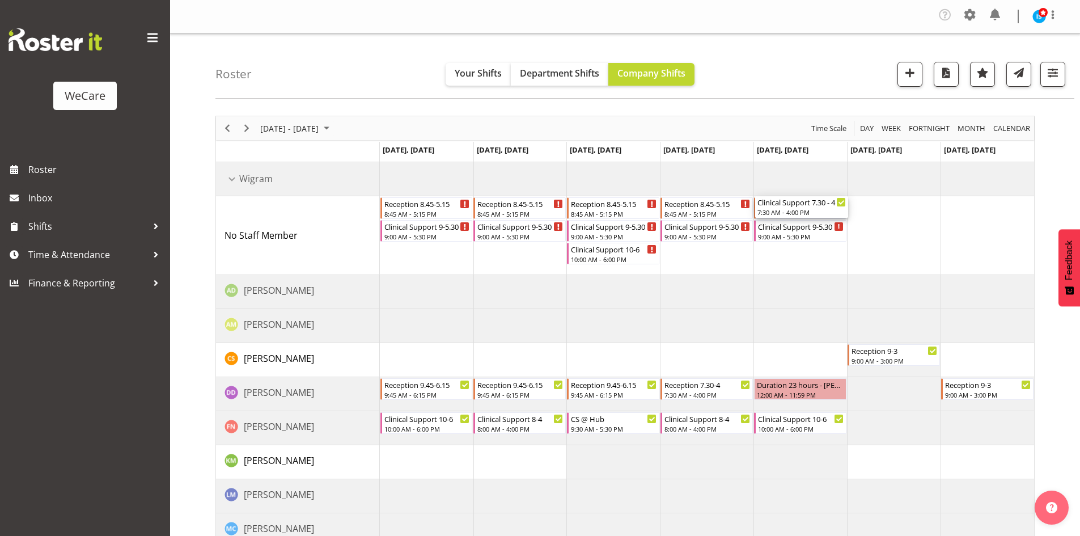
drag, startPoint x: 784, startPoint y: 349, endPoint x: 782, endPoint y: 247, distance: 102.1
click at [786, 248] on div "Reception 8.45-5.15 8:45 AM - 5:15 PM Clinical Support 9-5.30 9:00 AM - 5:30 PM…" at bounding box center [707, 524] width 654 height 725
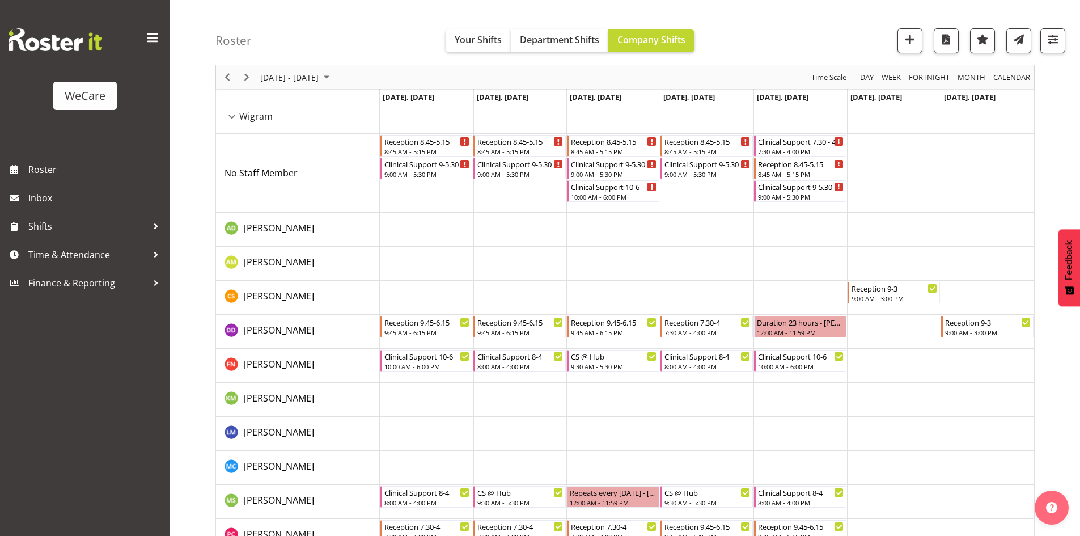
scroll to position [360, 0]
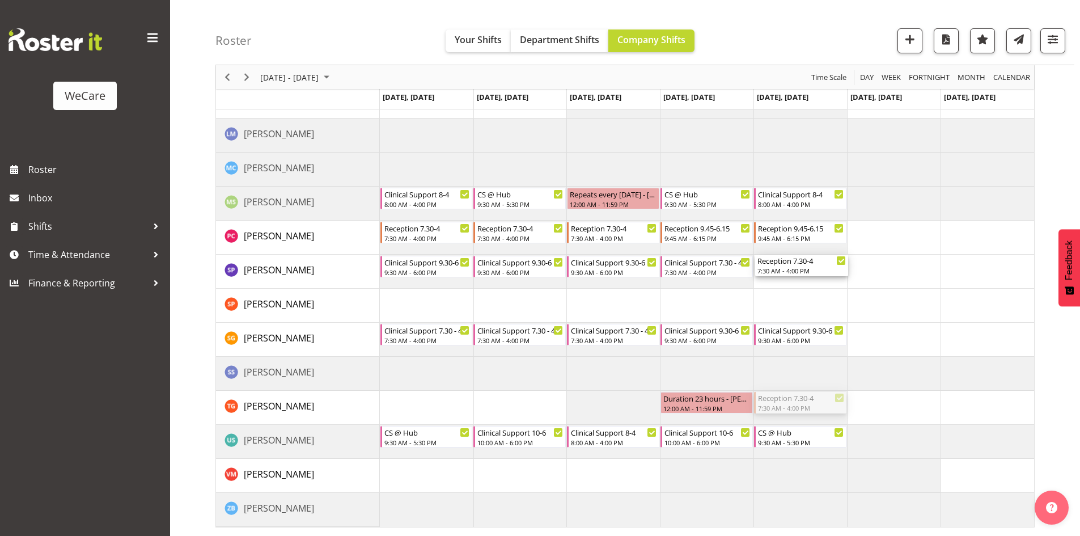
drag, startPoint x: 804, startPoint y: 398, endPoint x: 825, endPoint y: 273, distance: 127.0
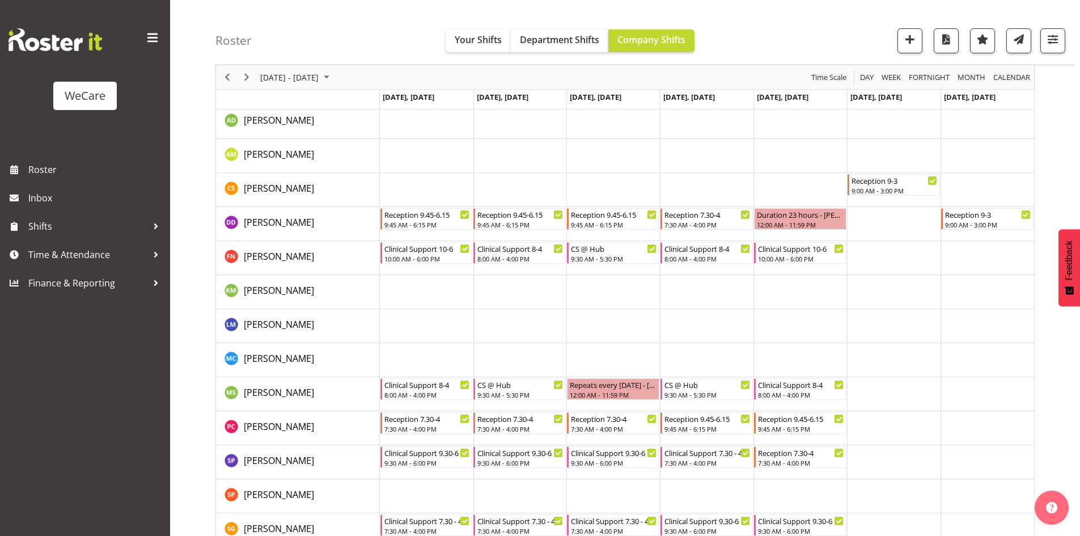
scroll to position [20, 0]
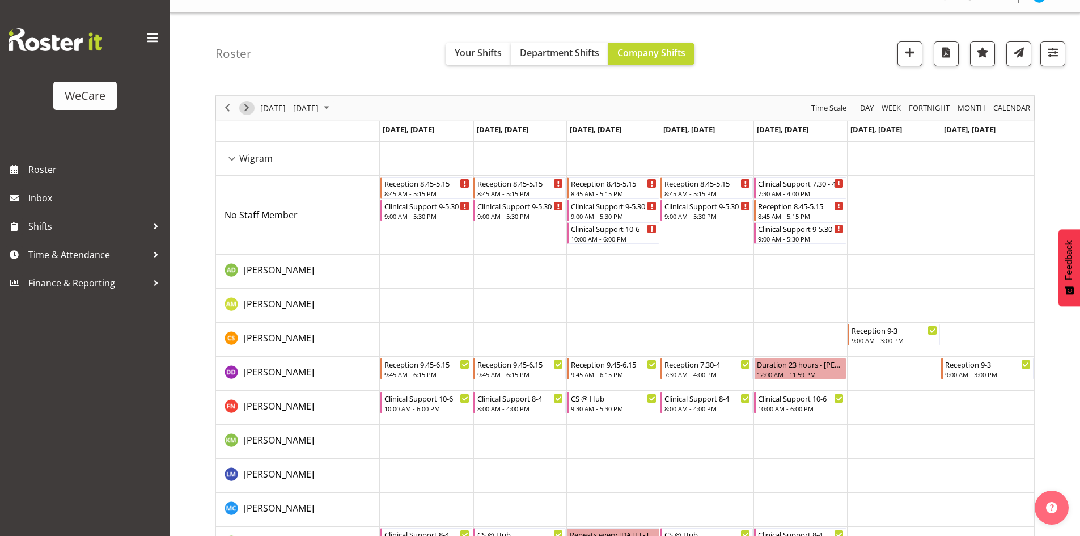
click at [252, 104] on span "Next" at bounding box center [247, 108] width 14 height 14
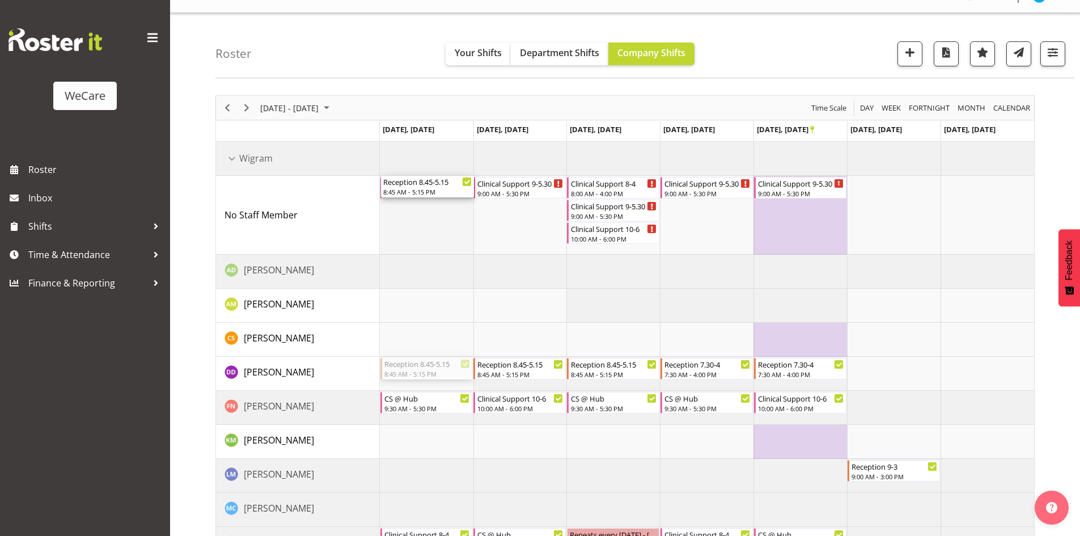
drag, startPoint x: 448, startPoint y: 250, endPoint x: 448, endPoint y: 243, distance: 7.4
click at [448, 243] on div "Clinical Support 9-5.30 9:00 AM - 5:30 PM Clinical Support 9-5.30 9:00 AM - 5:3…" at bounding box center [707, 504] width 654 height 725
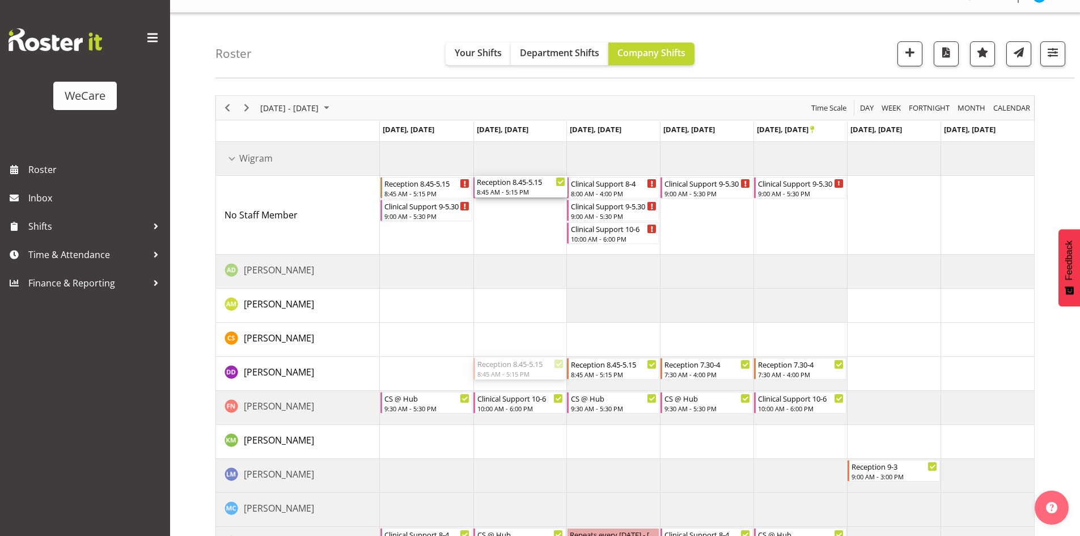
drag, startPoint x: 532, startPoint y: 366, endPoint x: 525, endPoint y: 243, distance: 123.7
click at [525, 243] on div "Reception 8.45-5.15 8:45 AM - 5:15 PM Clinical Support 9-5.30 9:00 AM - 5:30 PM…" at bounding box center [707, 504] width 654 height 725
drag, startPoint x: 625, startPoint y: 367, endPoint x: 622, endPoint y: 234, distance: 133.2
click at [622, 234] on div "Reception 8.45-5.15 8:45 AM - 5:15 PM Clinical Support 9-5.30 9:00 AM - 5:30 PM…" at bounding box center [707, 504] width 654 height 725
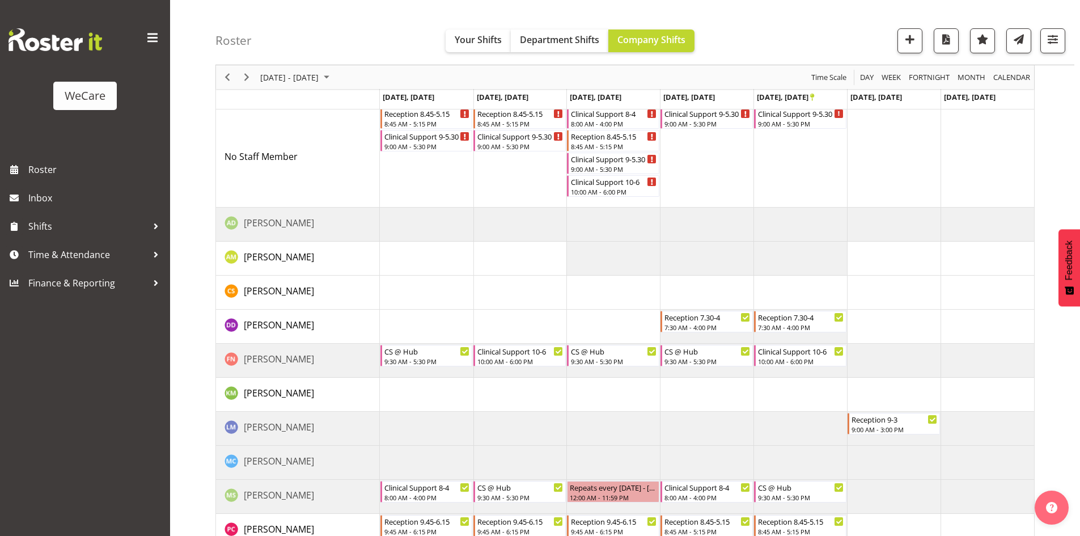
scroll to position [77, 0]
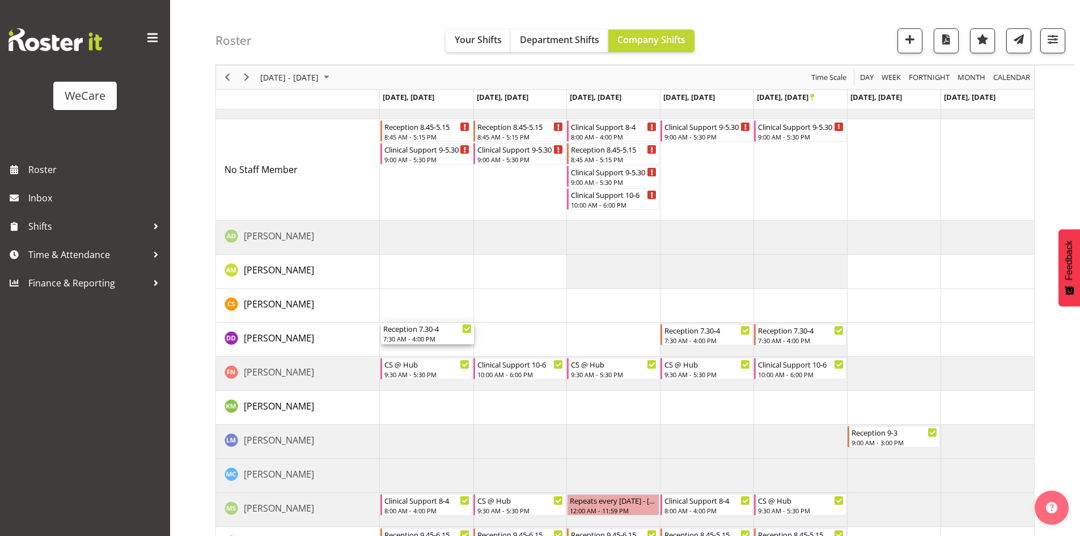
drag, startPoint x: 428, startPoint y: 478, endPoint x: 442, endPoint y: 337, distance: 141.8
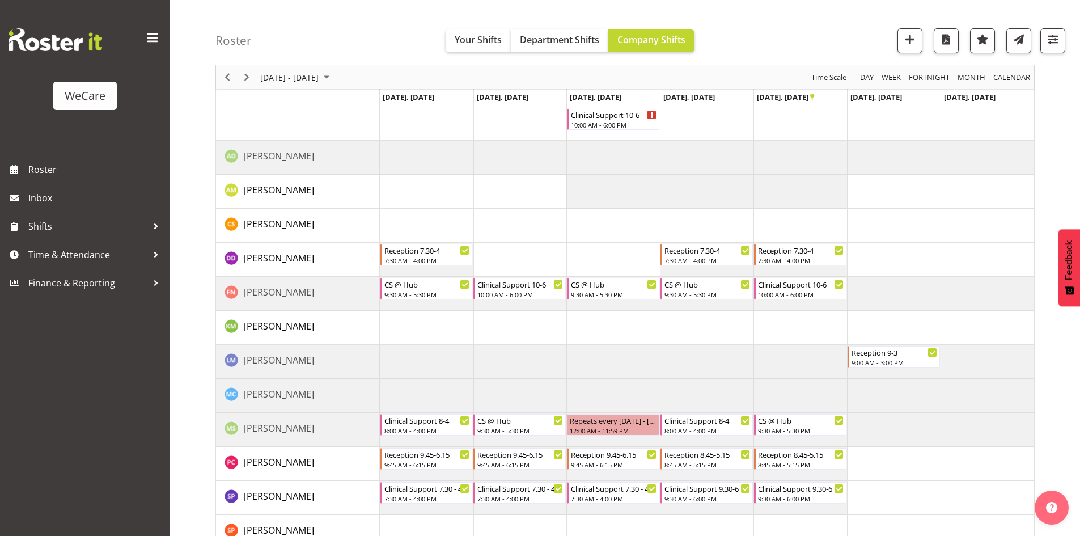
scroll to position [156, 0]
drag, startPoint x: 512, startPoint y: 397, endPoint x: 520, endPoint y: 256, distance: 141.4
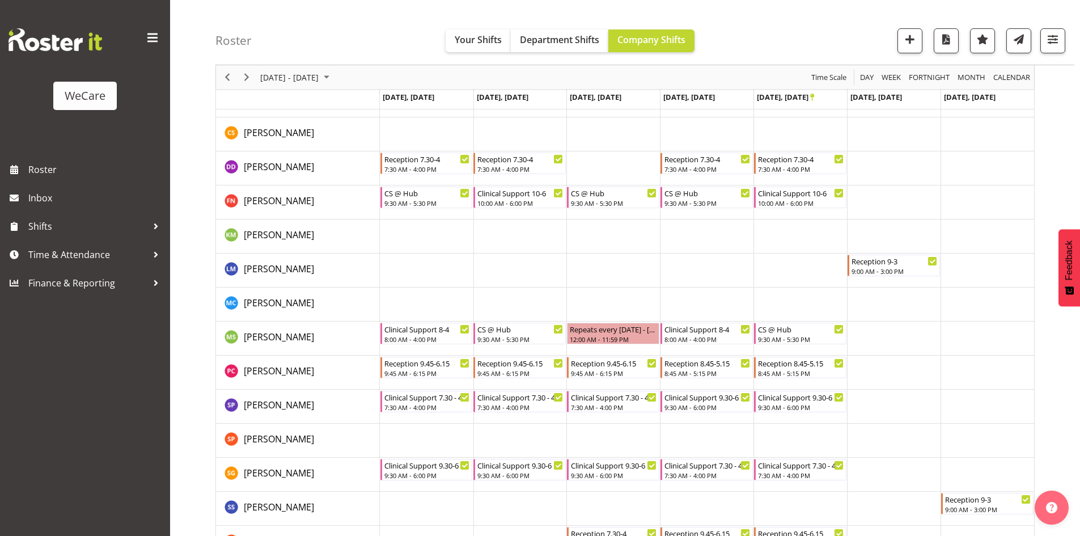
scroll to position [270, 0]
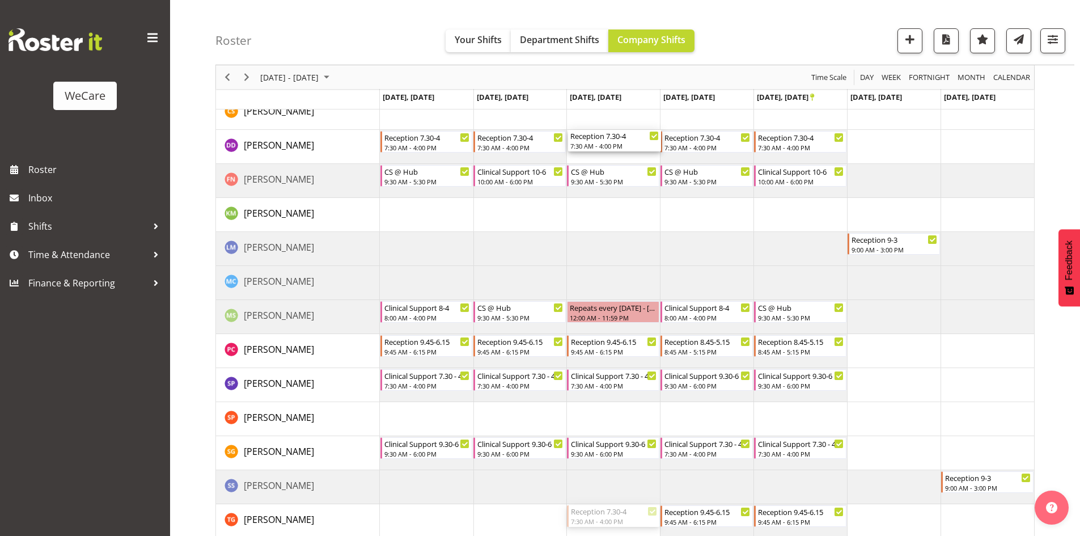
drag, startPoint x: 594, startPoint y: 507, endPoint x: 640, endPoint y: 151, distance: 358.3
click at [640, 151] on div "Reception 8.45-5.15 8:45 AM - 5:15 PM Clinical Support 9-5.30 9:00 AM - 5:30 PM…" at bounding box center [707, 266] width 654 height 748
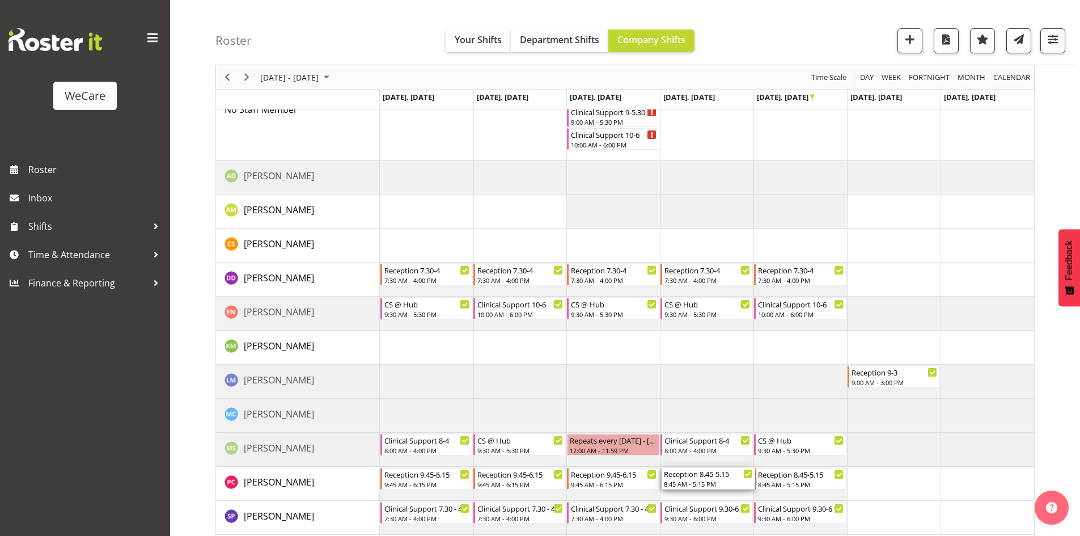
scroll to position [100, 0]
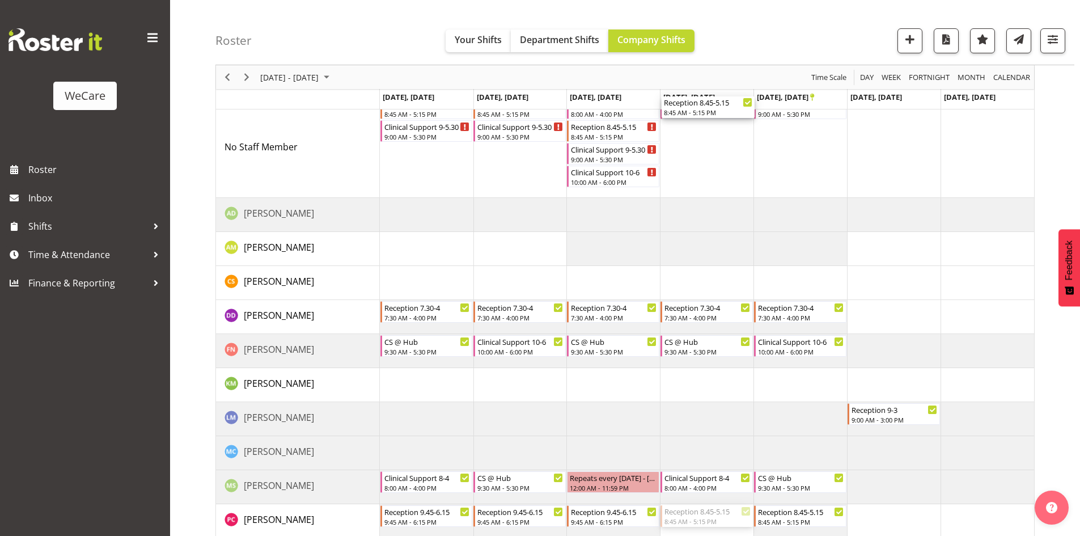
drag, startPoint x: 720, startPoint y: 344, endPoint x: 733, endPoint y: 182, distance: 162.6
click at [733, 182] on div "Reception 8.45-5.15 8:45 AM - 5:15 PM Clinical Support 9-5.30 9:00 AM - 5:30 PM…" at bounding box center [707, 436] width 654 height 748
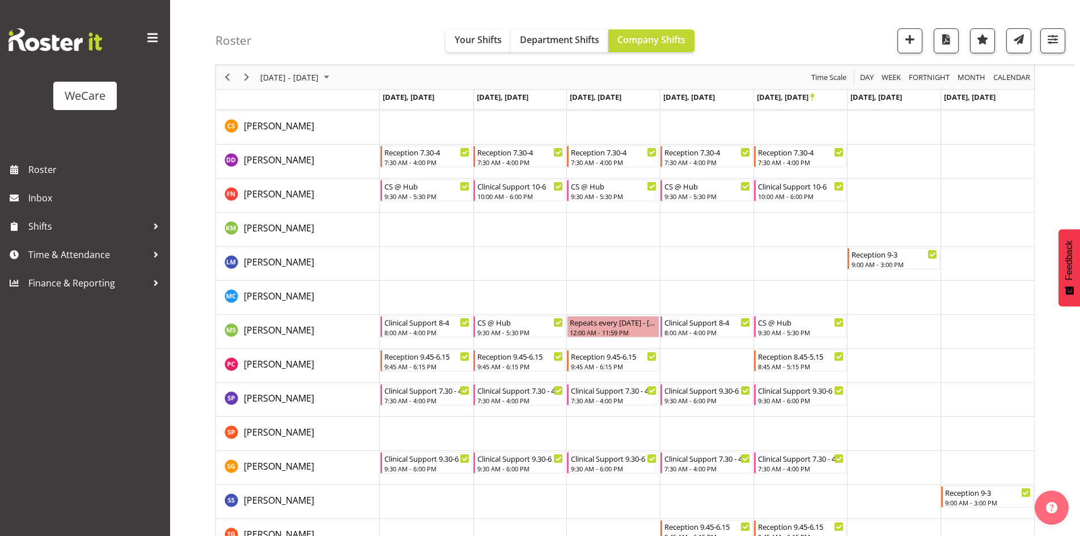
scroll to position [270, 0]
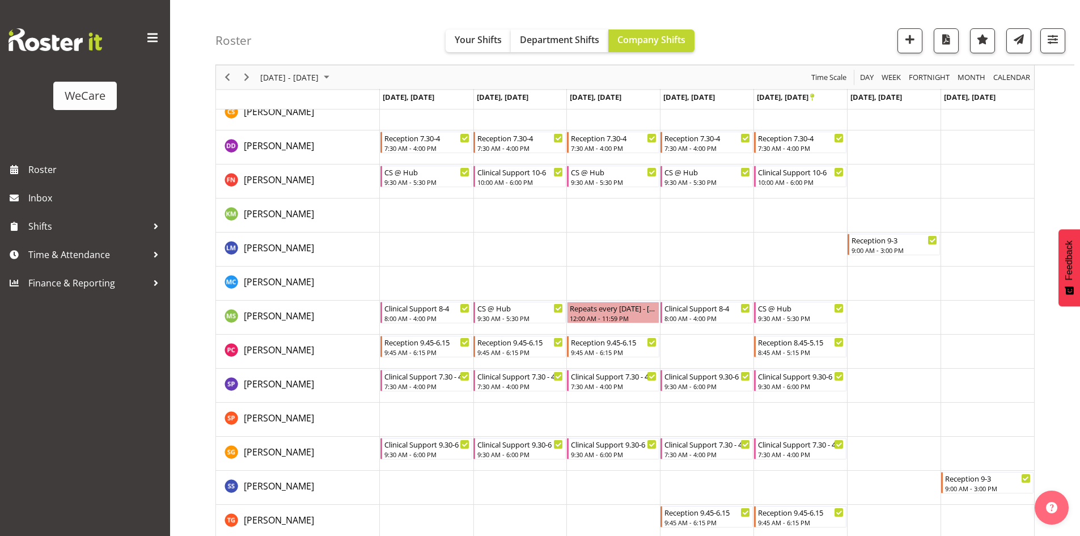
click at [719, 484] on tbody "Timeline Week of October 20, 2025" at bounding box center [707, 267] width 654 height 748
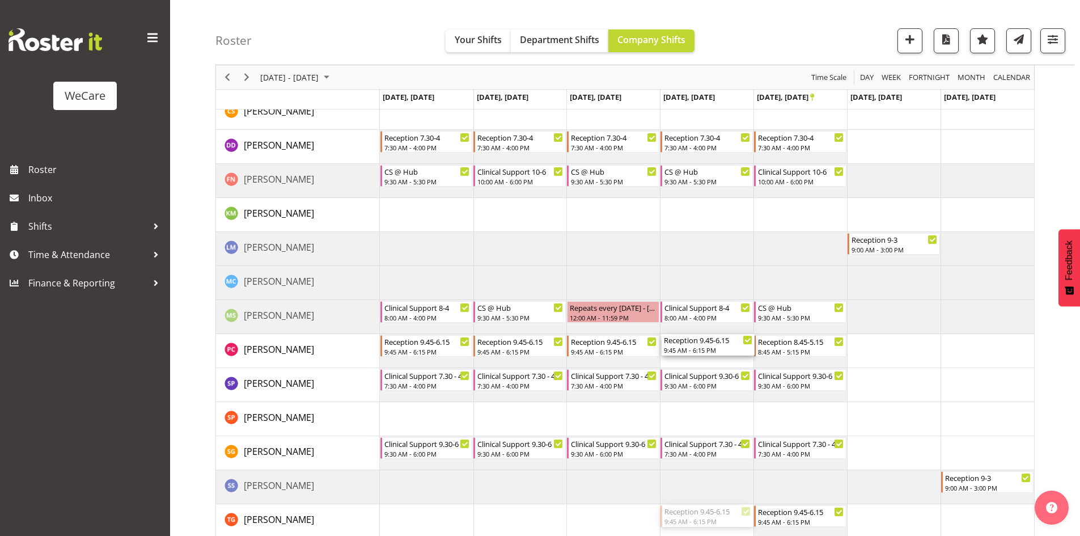
drag, startPoint x: 707, startPoint y: 515, endPoint x: 713, endPoint y: 359, distance: 156.0
click at [713, 359] on div "Reception 8.45-5.15 8:45 AM - 5:15 PM Clinical Support 9-5.30 9:00 AM - 5:30 PM…" at bounding box center [707, 266] width 654 height 748
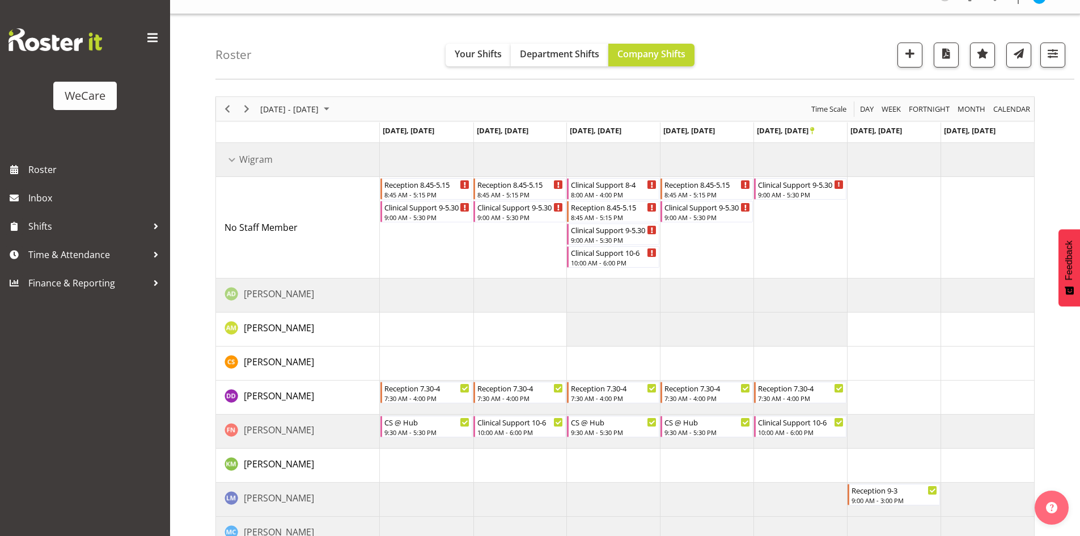
scroll to position [0, 0]
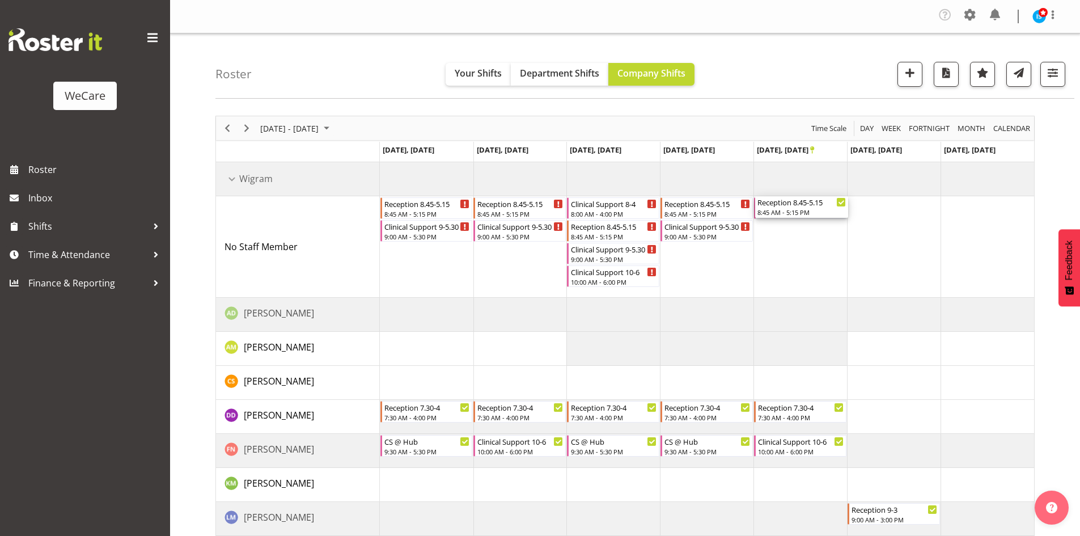
drag, startPoint x: 816, startPoint y: 338, endPoint x: 815, endPoint y: 240, distance: 98.6
click at [819, 242] on div "Reception 8.45-5.15 8:45 AM - 5:15 PM Clinical Support 9-5.30 9:00 AM - 5:30 PM…" at bounding box center [707, 536] width 654 height 748
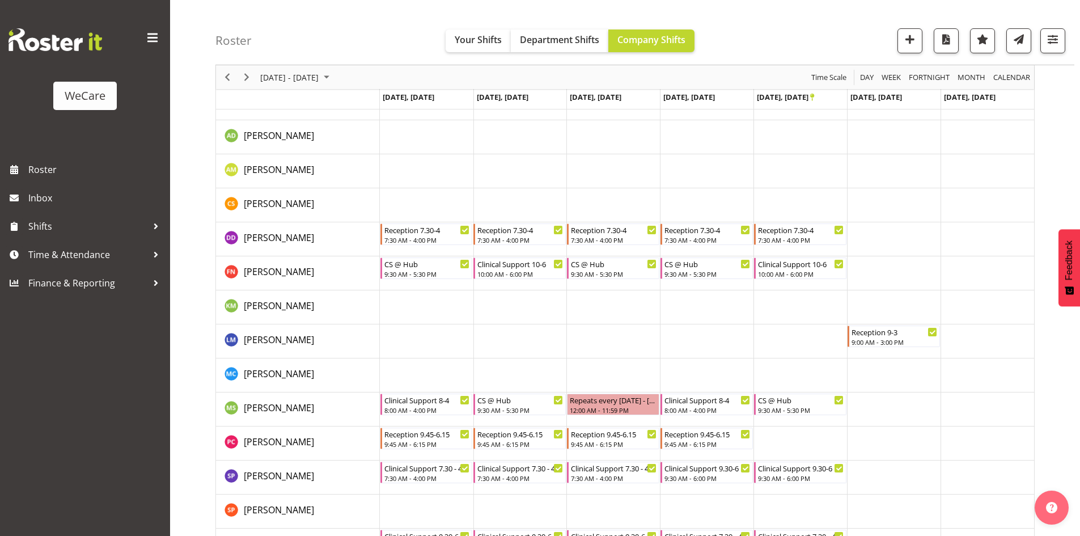
scroll to position [283, 0]
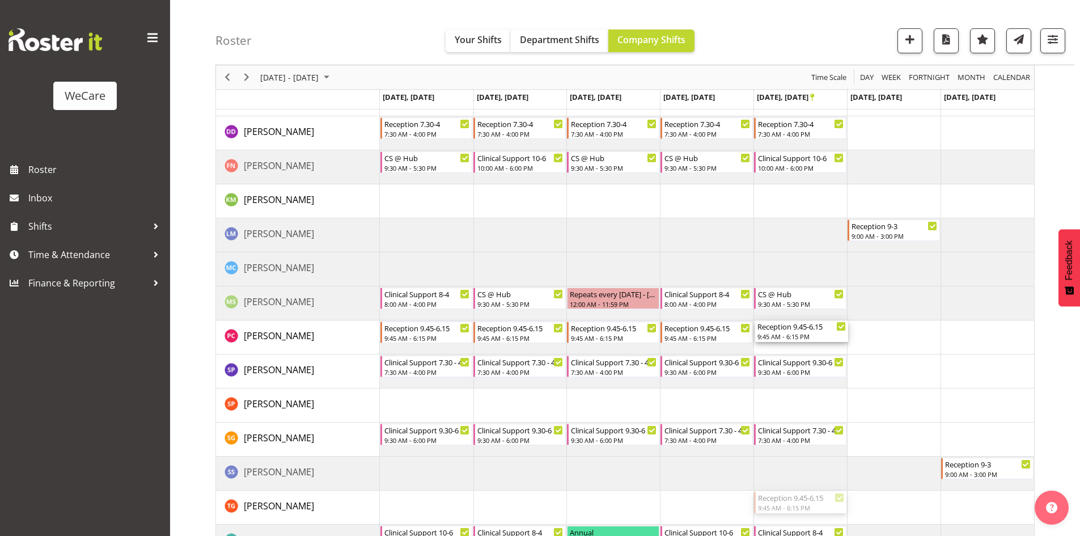
drag, startPoint x: 795, startPoint y: 502, endPoint x: 803, endPoint y: 343, distance: 158.9
click at [803, 345] on div "Reception 8.45-5.15 8:45 AM - 5:15 PM Clinical Support 9-5.30 9:00 AM - 5:30 PM…" at bounding box center [707, 253] width 654 height 748
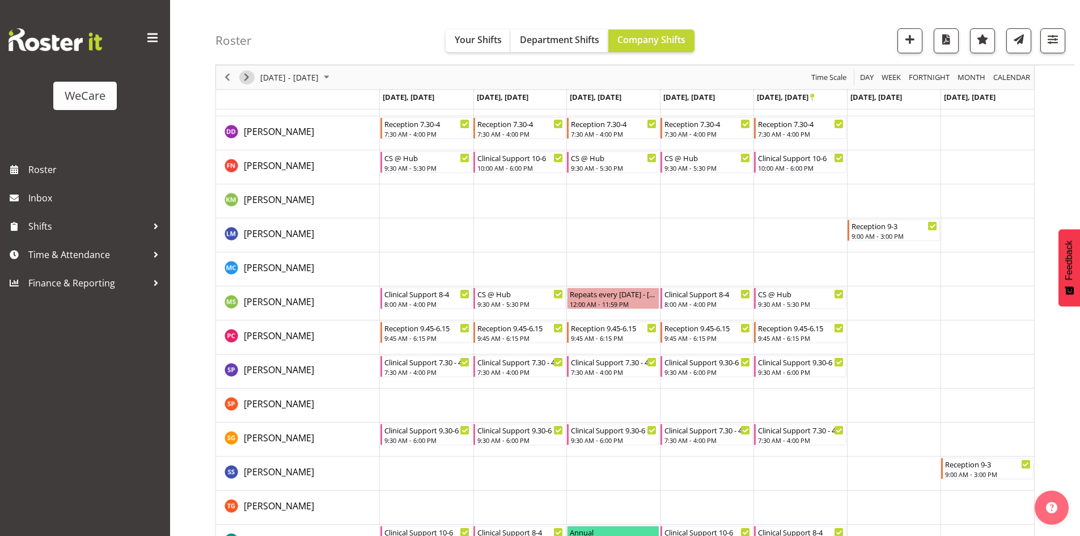
click at [244, 82] on span "Next" at bounding box center [247, 77] width 14 height 14
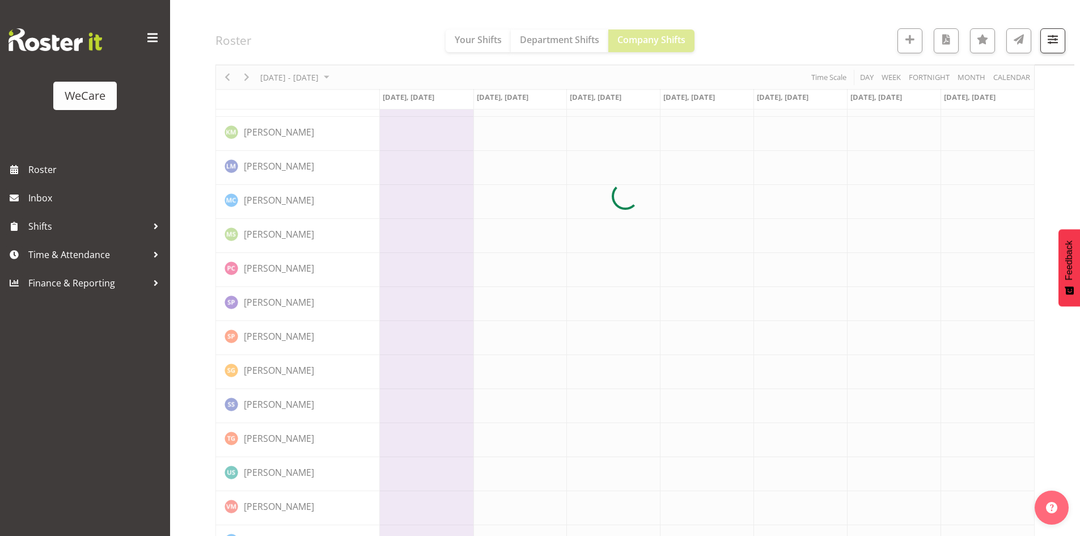
scroll to position [0, 0]
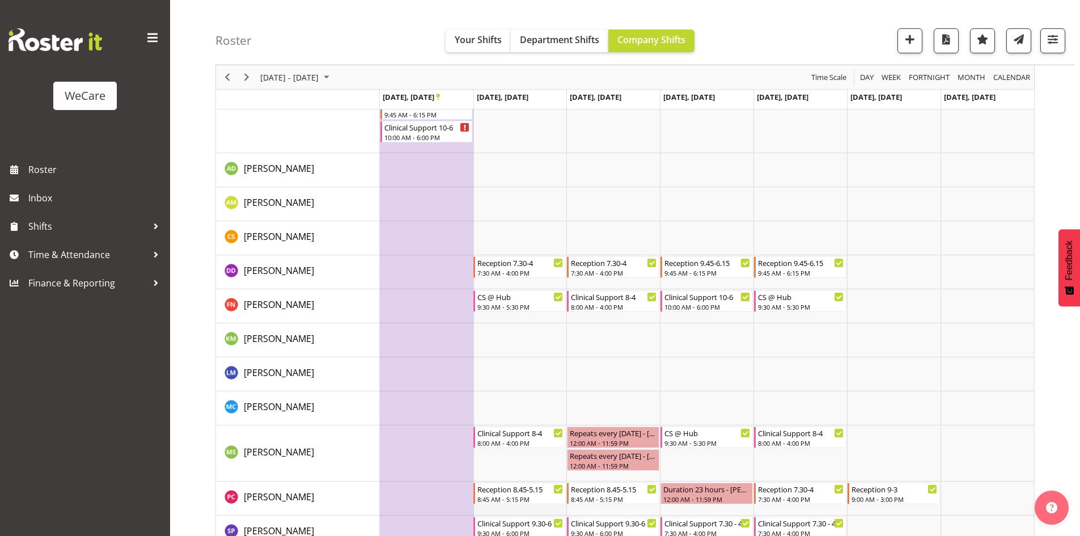
scroll to position [283, 0]
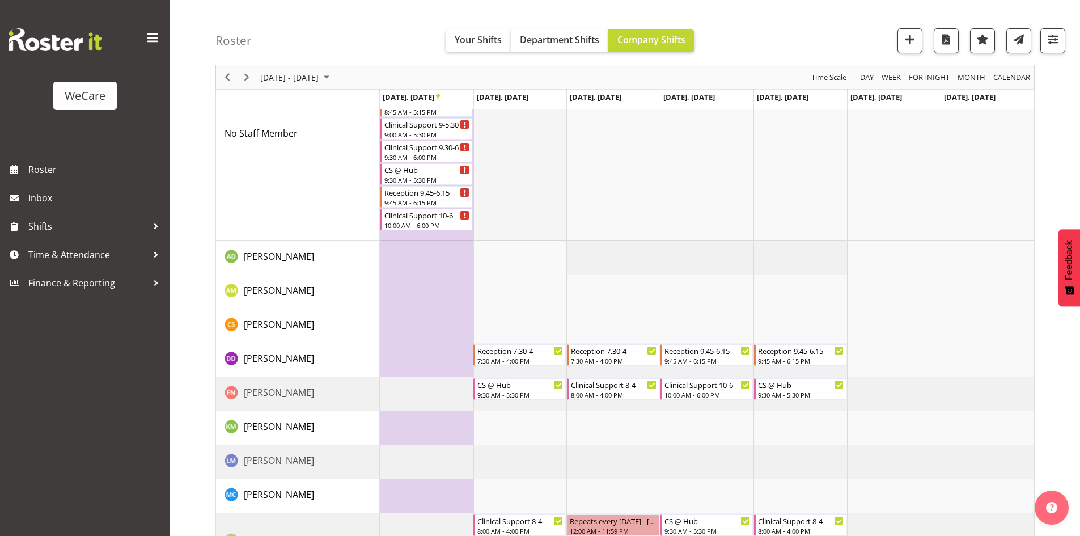
drag, startPoint x: 525, startPoint y: 457, endPoint x: 531, endPoint y: 175, distance: 282.9
click at [531, 175] on div "Reception 7.30-4 7:30 AM - 4:00 PM Clinical Support 7.30 - 4 7:30 AM - 4:00 PM …" at bounding box center [707, 433] width 654 height 883
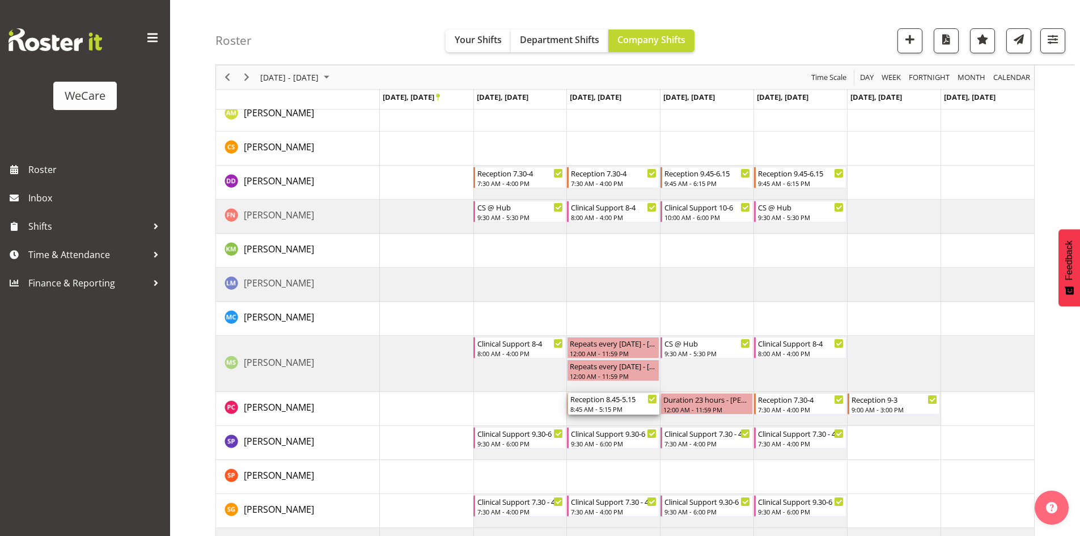
scroll to position [213, 0]
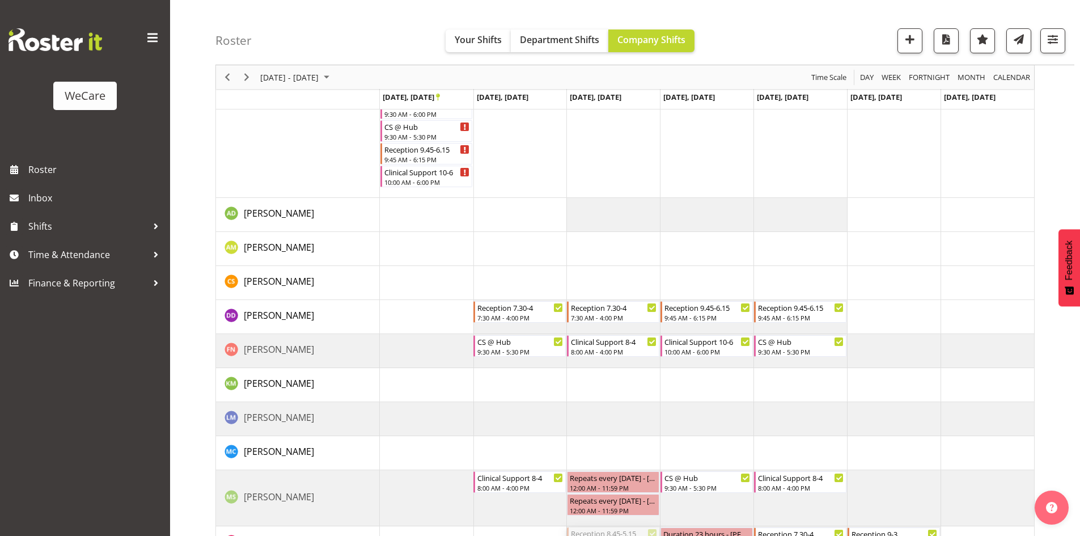
drag, startPoint x: 617, startPoint y: 261, endPoint x: 617, endPoint y: 176, distance: 85.0
click at [617, 176] on div "Reception 7.30-4 7:30 AM - 4:00 PM Clinical Support 7.30 - 4 7:30 AM - 4:00 PM …" at bounding box center [707, 390] width 654 height 883
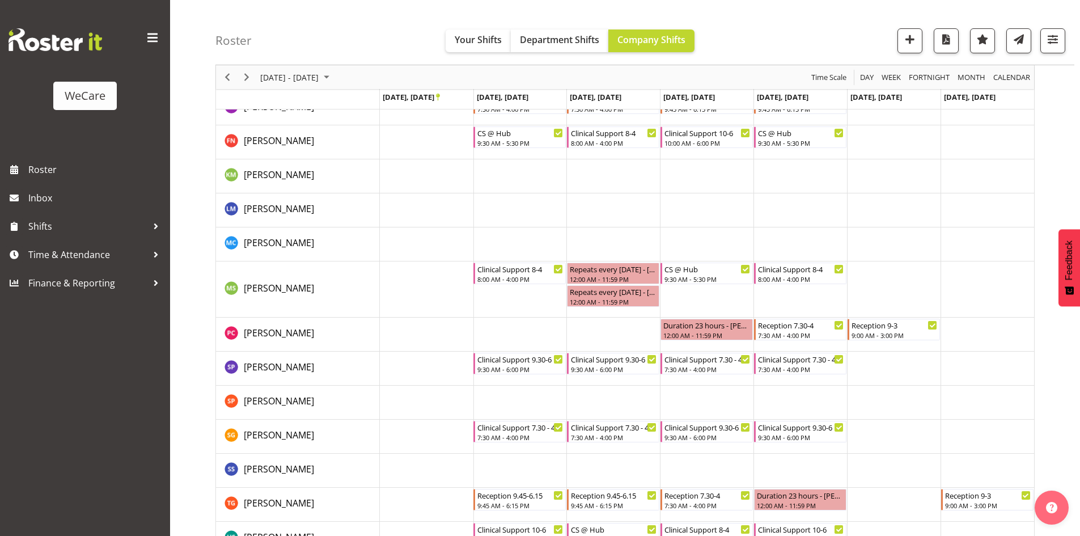
scroll to position [440, 0]
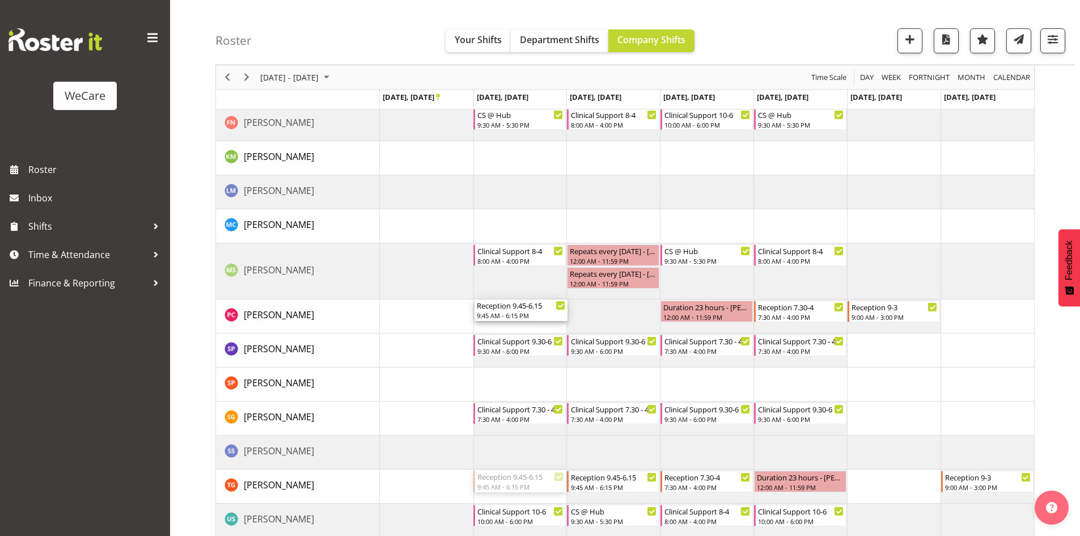
drag, startPoint x: 535, startPoint y: 480, endPoint x: 531, endPoint y: 315, distance: 165.0
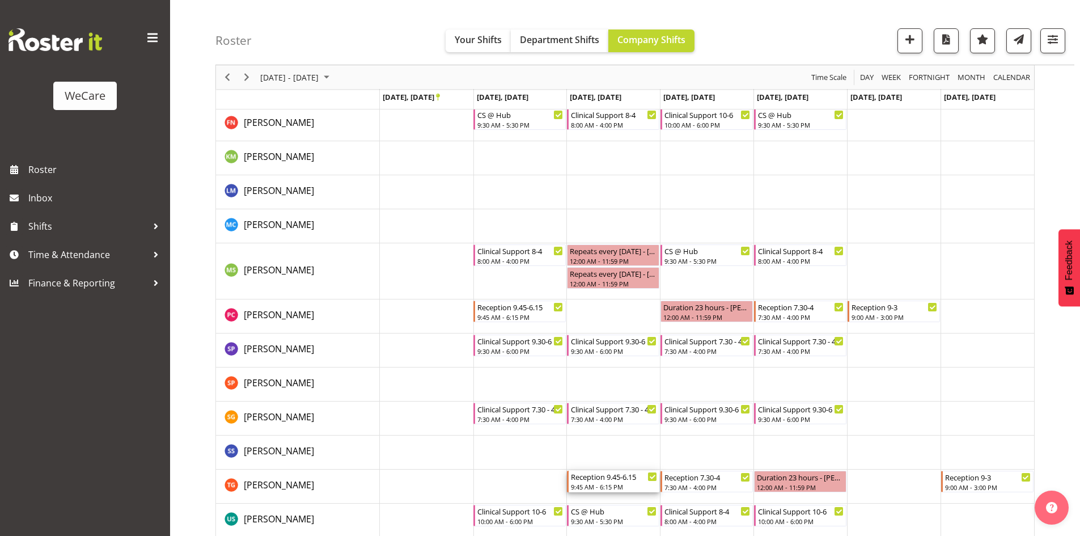
click at [613, 477] on div "Reception 9.45-6.15" at bounding box center [614, 475] width 86 height 11
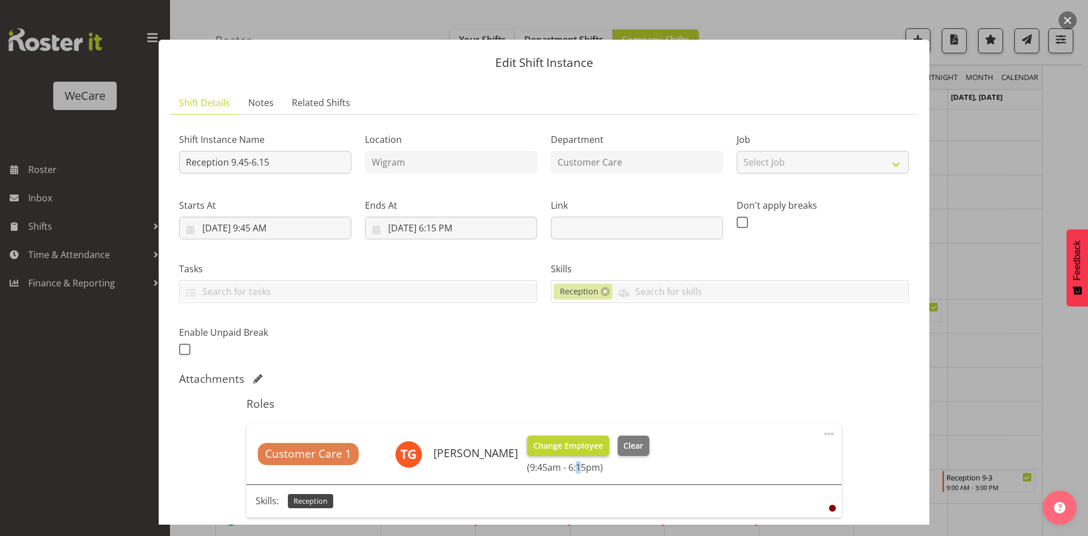
drag, startPoint x: 581, startPoint y: 460, endPoint x: 572, endPoint y: 449, distance: 14.5
click at [580, 460] on div "Change Employee Clear (9:45am - 6:15pm)" at bounding box center [588, 453] width 122 height 37
click at [571, 447] on span "Change Employee" at bounding box center [568, 445] width 70 height 12
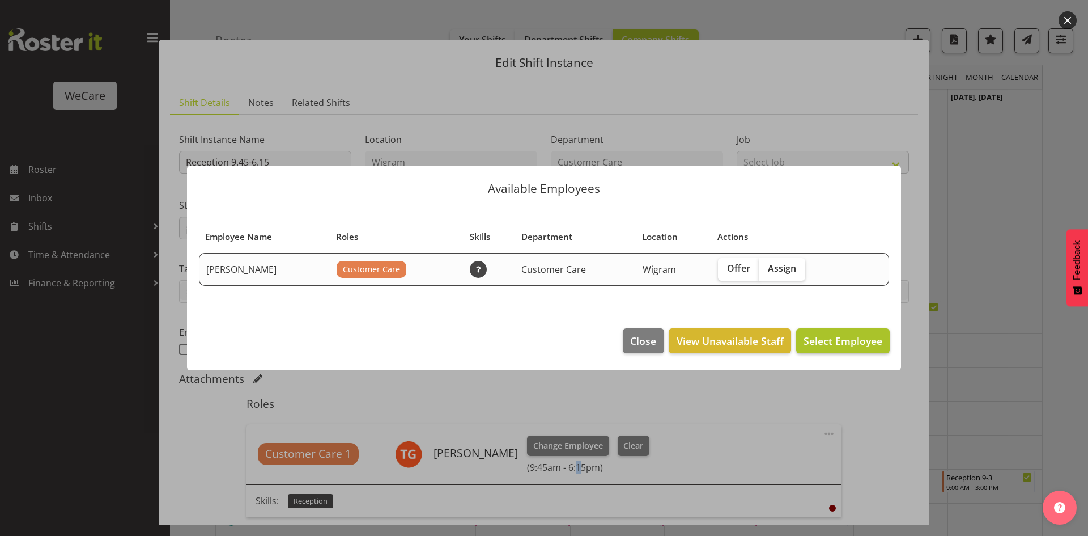
click at [784, 273] on label "Assign" at bounding box center [782, 269] width 46 height 23
click at [766, 272] on input "Assign" at bounding box center [762, 268] width 7 height 7
checkbox input "true"
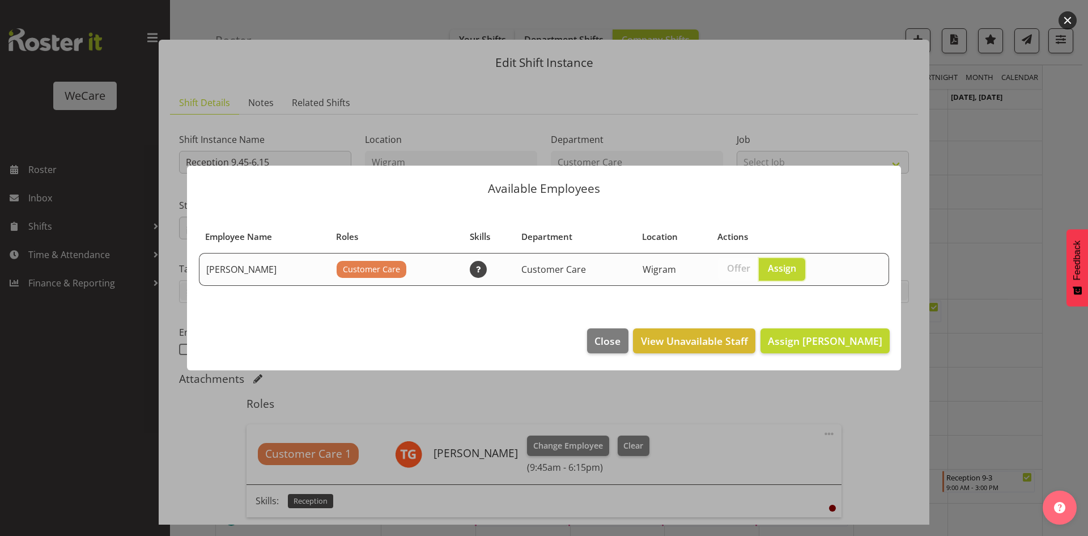
click at [804, 326] on footer "Close View Unavailable Staff Assign Penny Clyne-Moffat" at bounding box center [544, 343] width 714 height 53
click at [803, 336] on span "Assign Penny Clyne-Moffat" at bounding box center [825, 341] width 114 height 14
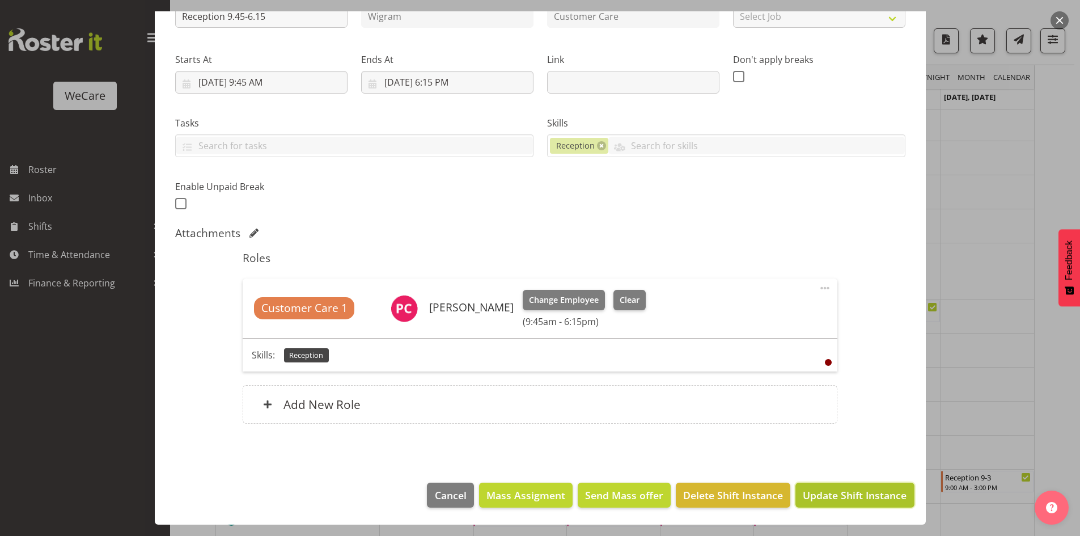
click at [831, 493] on span "Update Shift Instance" at bounding box center [855, 494] width 104 height 15
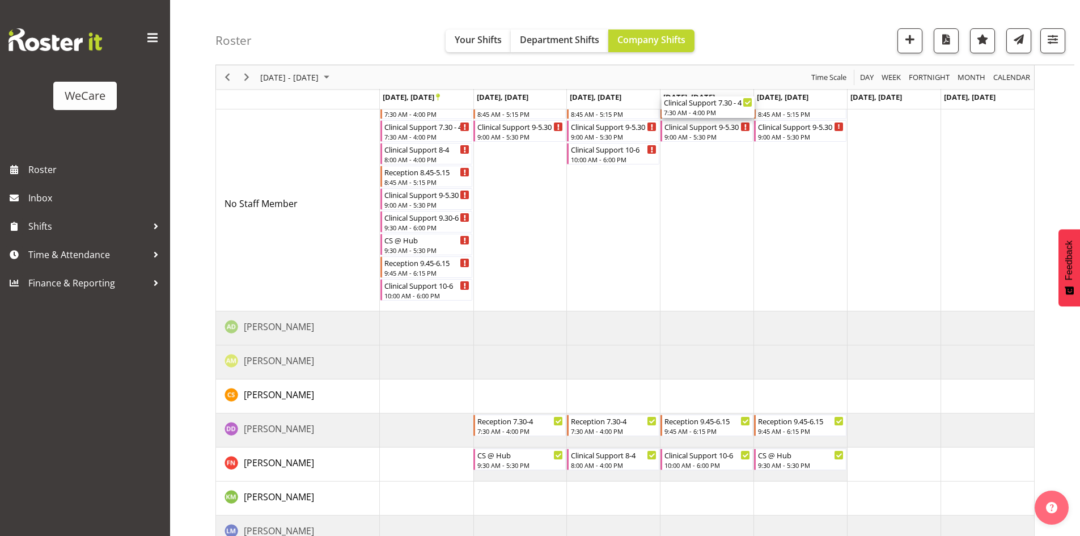
drag, startPoint x: 711, startPoint y: 351, endPoint x: 726, endPoint y: 181, distance: 171.2
click at [726, 181] on div "Reception 7.30-4 7:30 AM - 4:00 PM Clinical Support 7.30 - 4 7:30 AM - 4:00 PM …" at bounding box center [707, 503] width 654 height 883
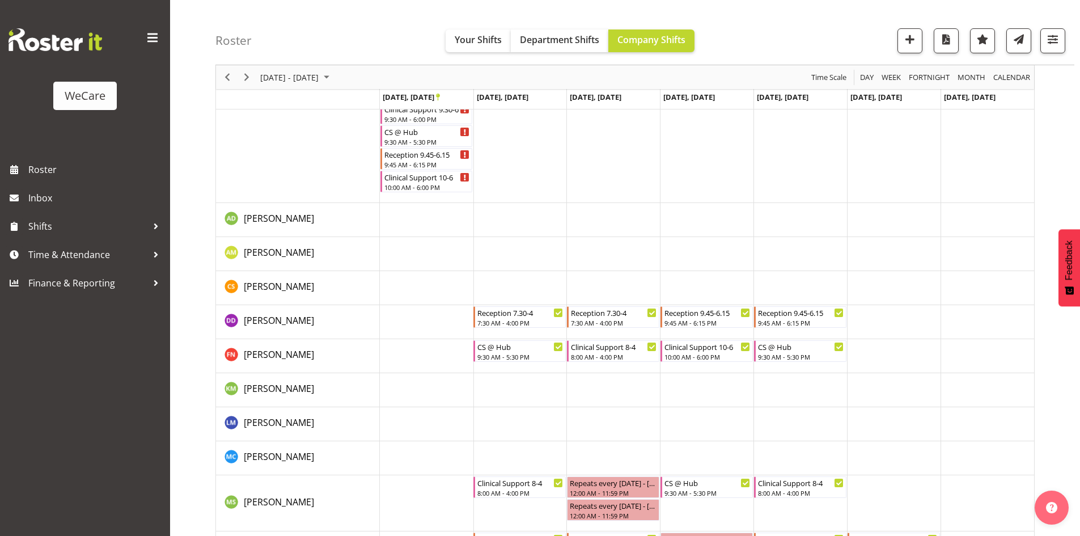
scroll to position [519, 0]
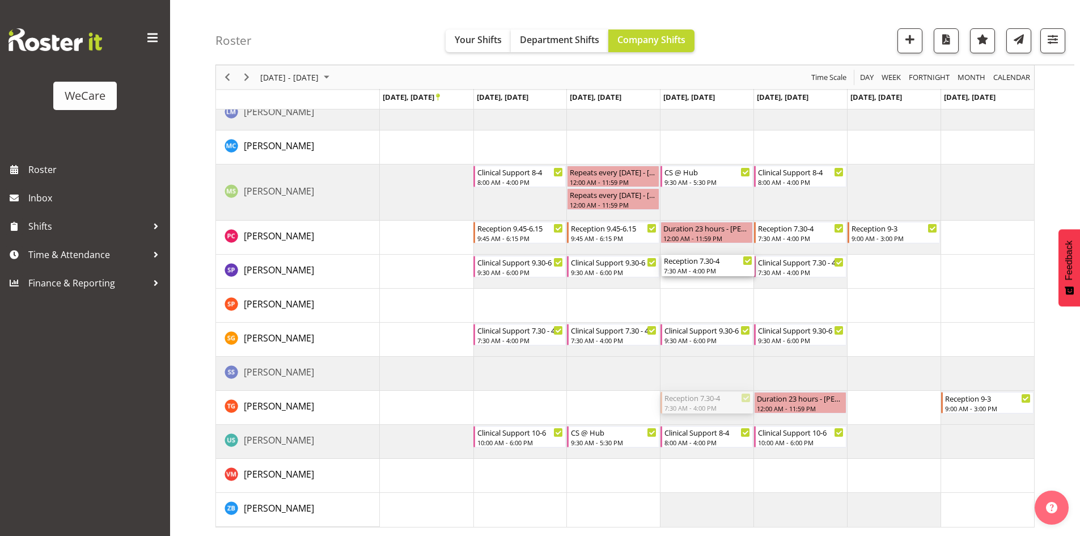
drag, startPoint x: 698, startPoint y: 363, endPoint x: 704, endPoint y: 283, distance: 80.2
click at [704, 283] on div "Reception 7.30-4 7:30 AM - 4:00 PM Clinical Support 7.30 - 4 7:30 AM - 4:00 PM …" at bounding box center [707, 85] width 654 height 883
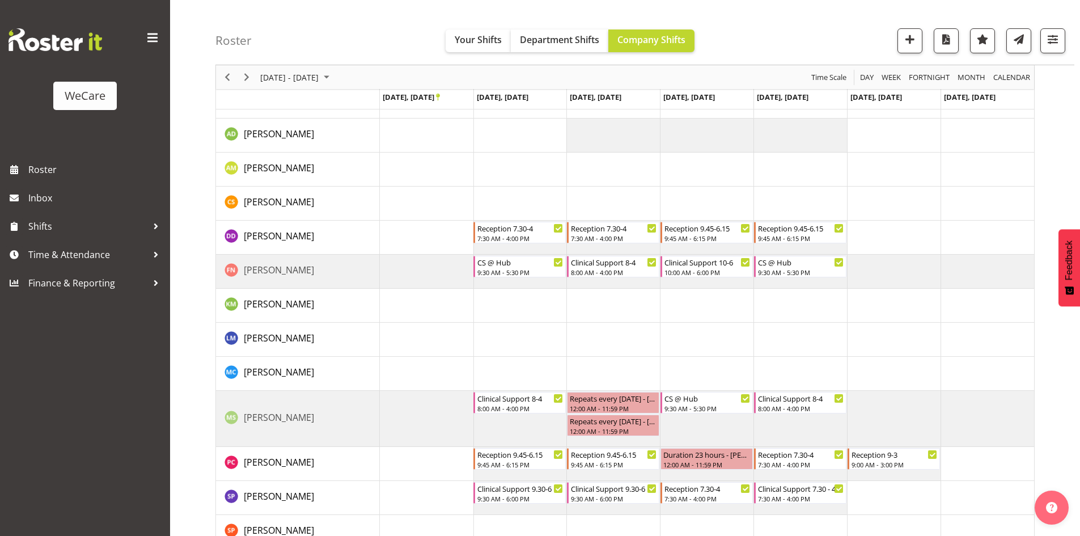
scroll to position [292, 0]
drag, startPoint x: 996, startPoint y: 400, endPoint x: 1007, endPoint y: 241, distance: 159.1
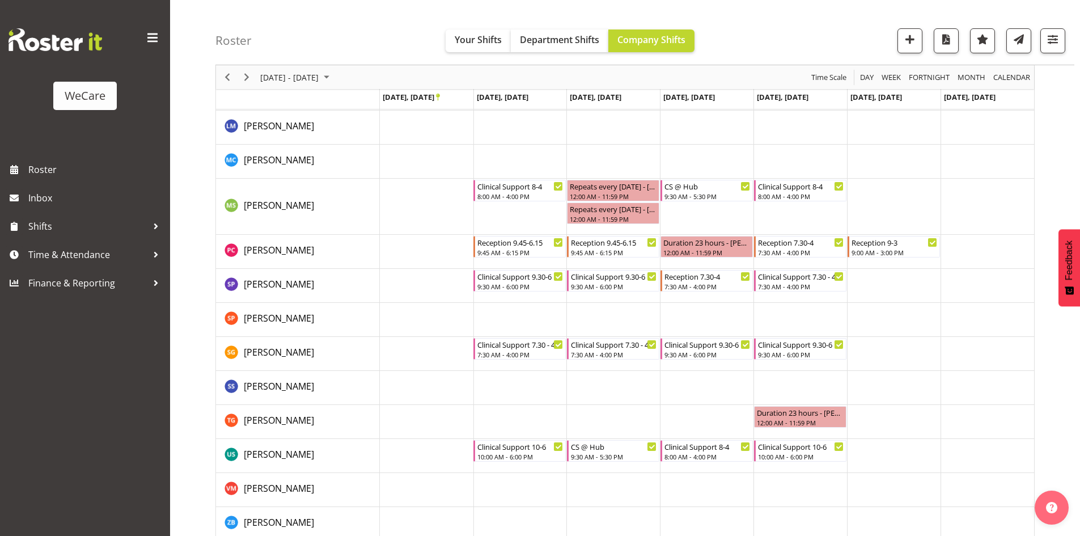
scroll to position [519, 0]
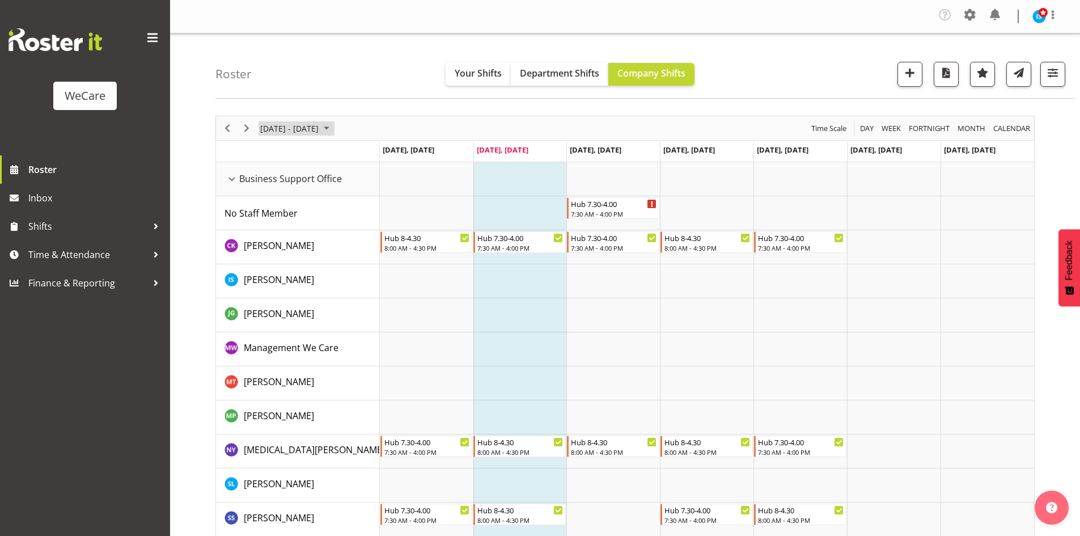
click at [272, 126] on span "[DATE] - [DATE]" at bounding box center [289, 128] width 61 height 14
click at [382, 156] on span "next month" at bounding box center [380, 156] width 20 height 20
click at [380, 156] on span "next month" at bounding box center [380, 156] width 20 height 20
click at [380, 146] on span "next month" at bounding box center [380, 156] width 20 height 20
click at [298, 274] on span "30" at bounding box center [290, 272] width 17 height 17
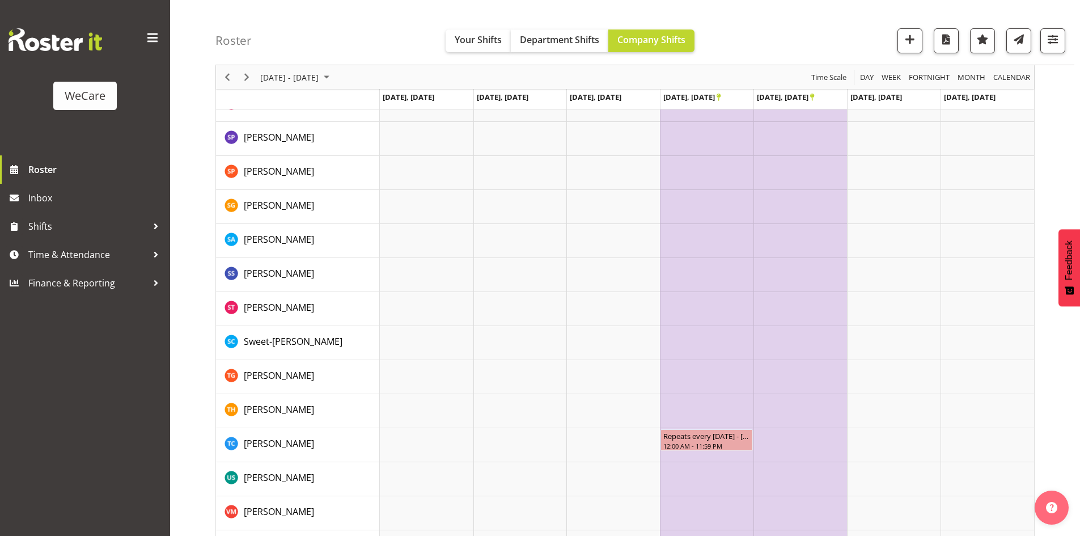
scroll to position [5798, 0]
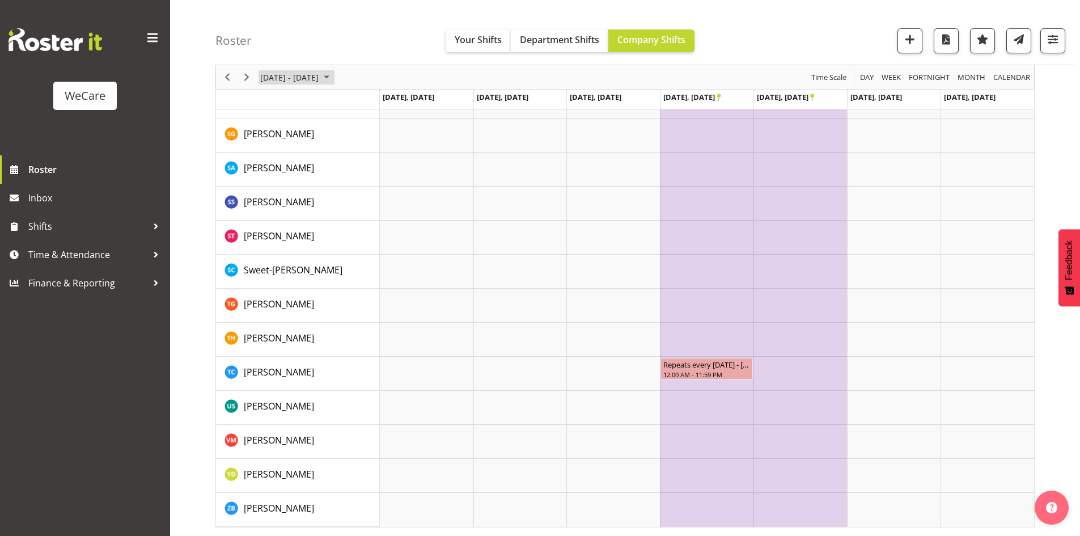
click at [320, 83] on span "Dec 29, 2025 - Jan 04, 2026" at bounding box center [289, 77] width 61 height 14
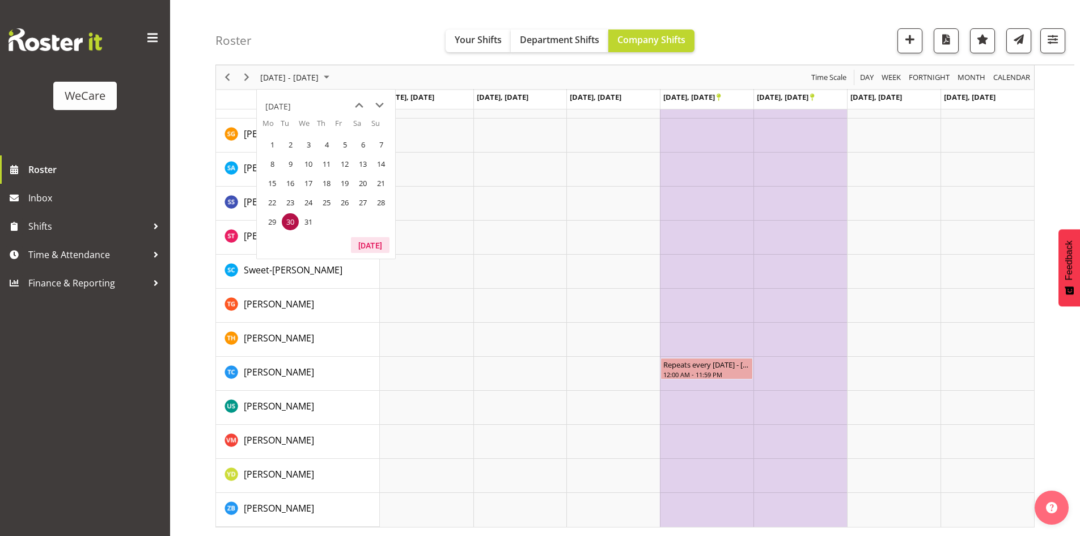
click at [373, 247] on button "[DATE]" at bounding box center [370, 245] width 39 height 16
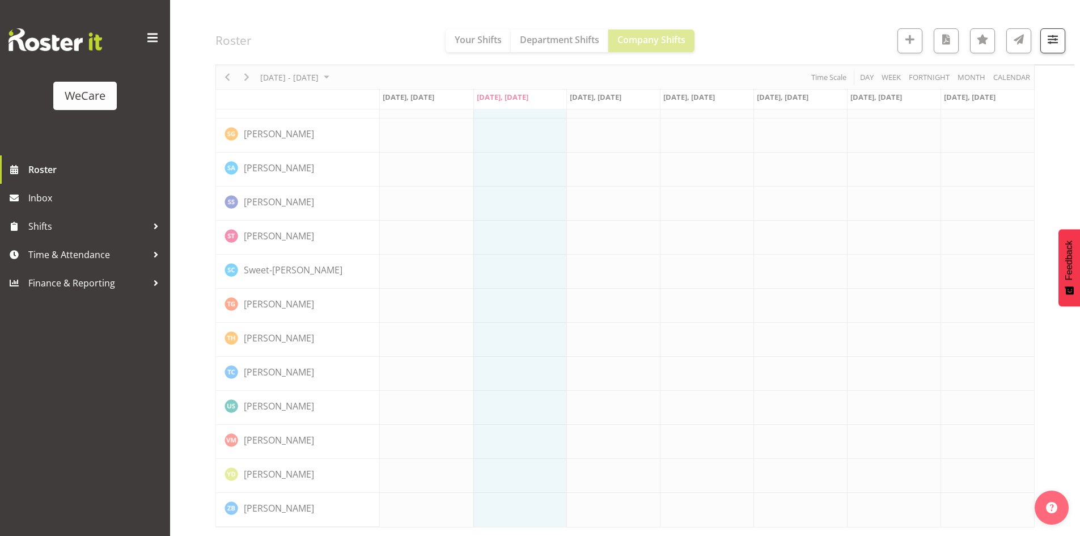
scroll to position [4600, 0]
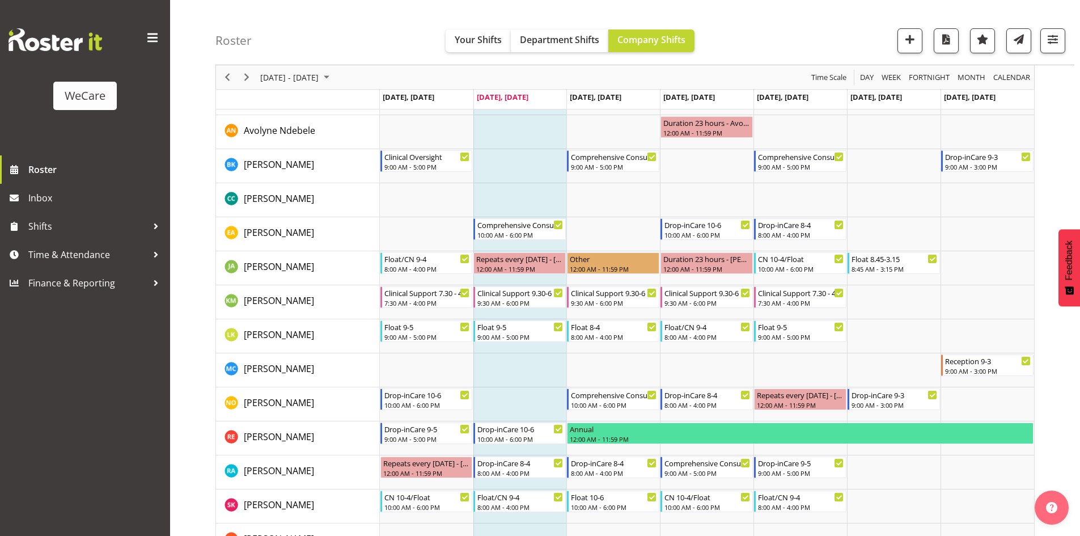
scroll to position [766, 0]
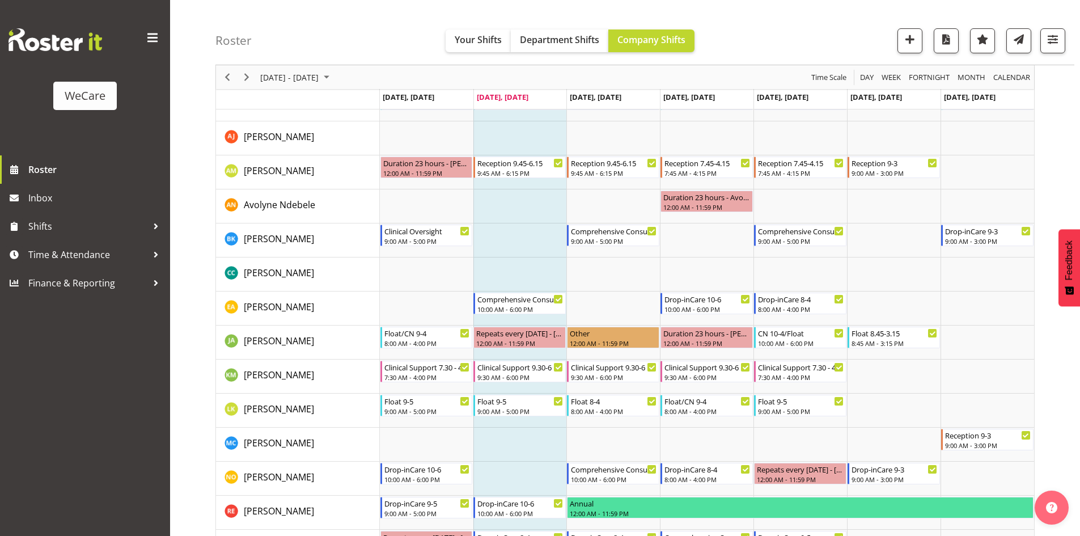
drag, startPoint x: 1055, startPoint y: 43, endPoint x: 1044, endPoint y: 79, distance: 38.5
click at [1055, 43] on span "button" at bounding box center [1052, 39] width 15 height 15
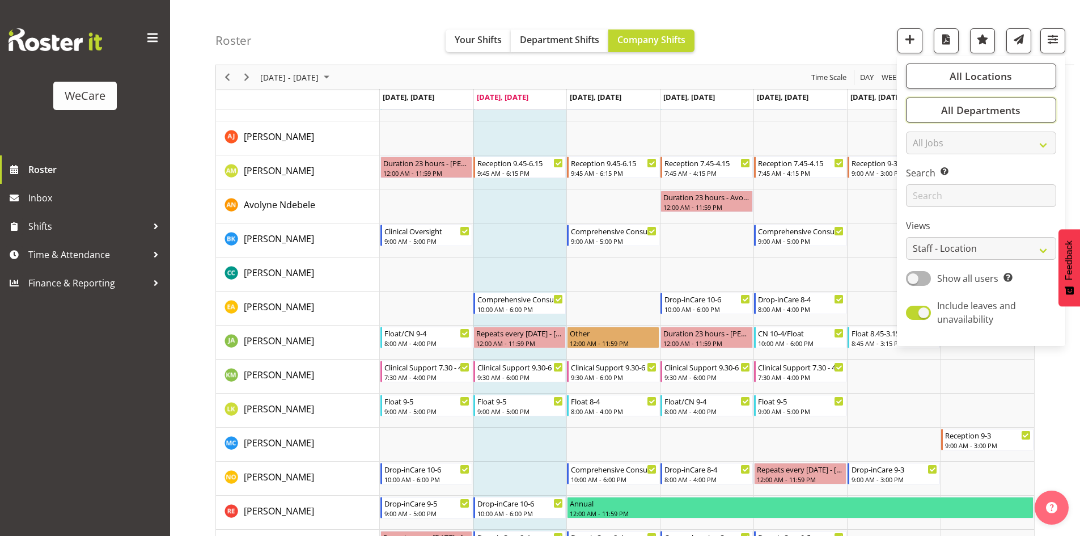
drag, startPoint x: 1007, startPoint y: 106, endPoint x: 1026, endPoint y: 218, distance: 114.0
click at [1007, 106] on span "All Departments" at bounding box center [980, 110] width 79 height 14
drag, startPoint x: 1011, startPoint y: 230, endPoint x: 984, endPoint y: 215, distance: 30.4
click at [1011, 231] on span "Deselect All" at bounding box center [994, 233] width 46 height 11
checkbox input "false"
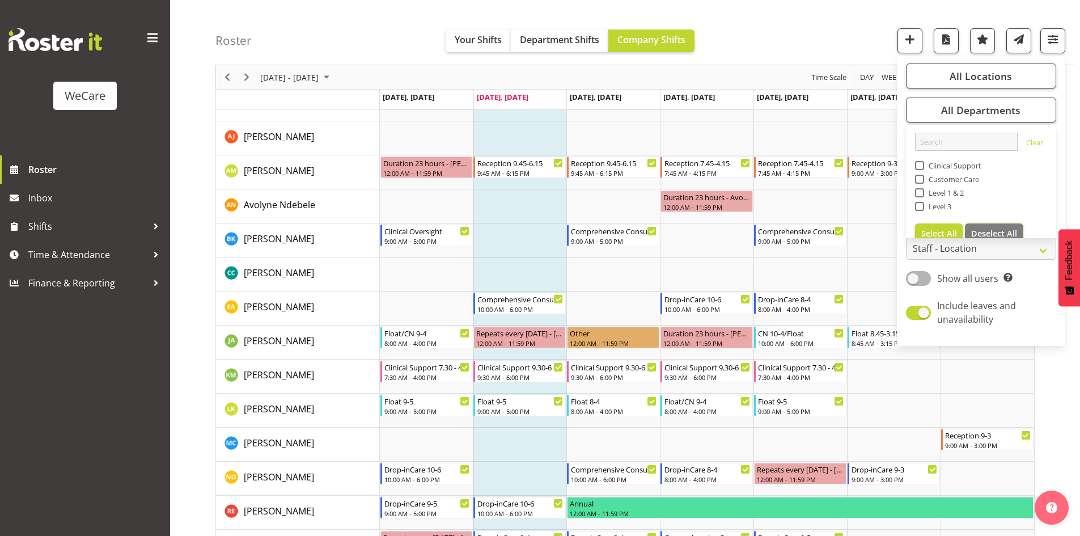
checkbox input "false"
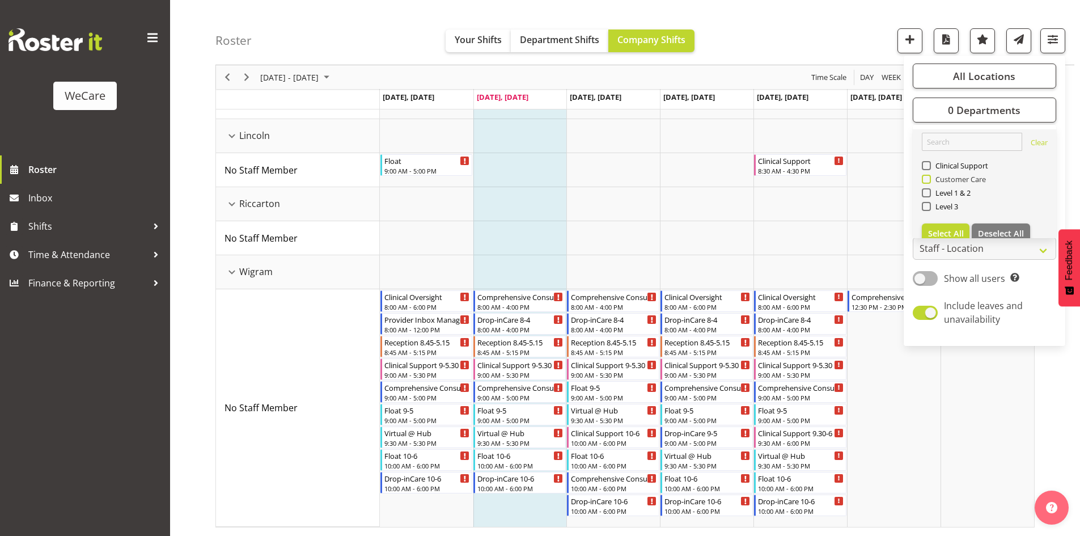
click at [961, 181] on span "Customer Care" at bounding box center [959, 179] width 56 height 9
click at [929, 181] on input "Customer Care" at bounding box center [925, 179] width 7 height 7
checkbox input "true"
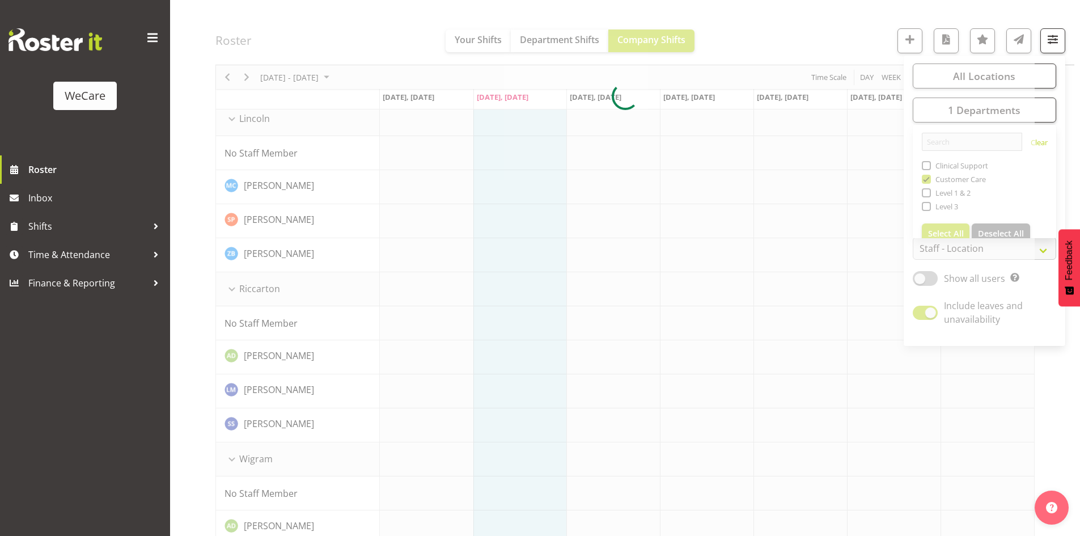
click at [273, 20] on div at bounding box center [624, 95] width 819 height 1849
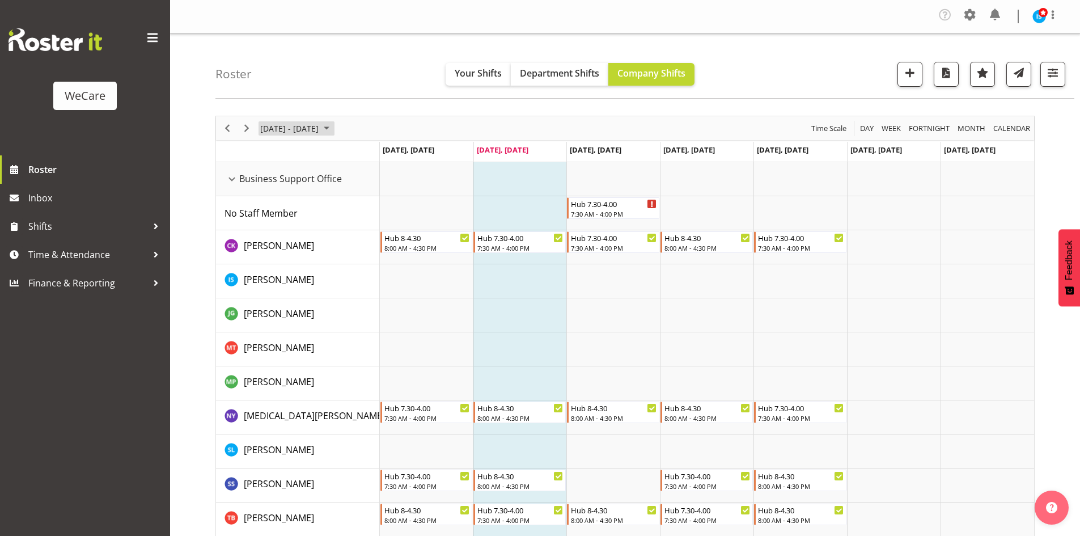
click at [302, 131] on span "[DATE] - [DATE]" at bounding box center [289, 128] width 61 height 14
click at [377, 157] on span "next month" at bounding box center [380, 156] width 20 height 20
click at [260, 211] on table "Mo Tu We Th Fr Sa Su 29 30 1 2 3 4 5 6 7 8 9 10 11 12 13 14 15 16 17 18 19 20 2…" at bounding box center [326, 228] width 138 height 119
click at [268, 214] on span "6" at bounding box center [272, 214] width 17 height 17
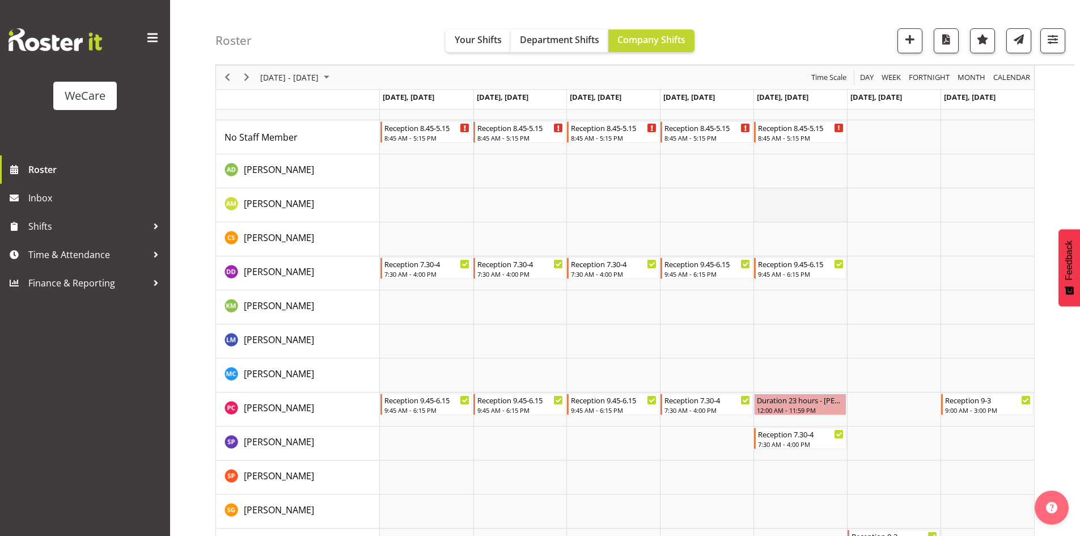
scroll to position [1360, 0]
